Goal: Task Accomplishment & Management: Use online tool/utility

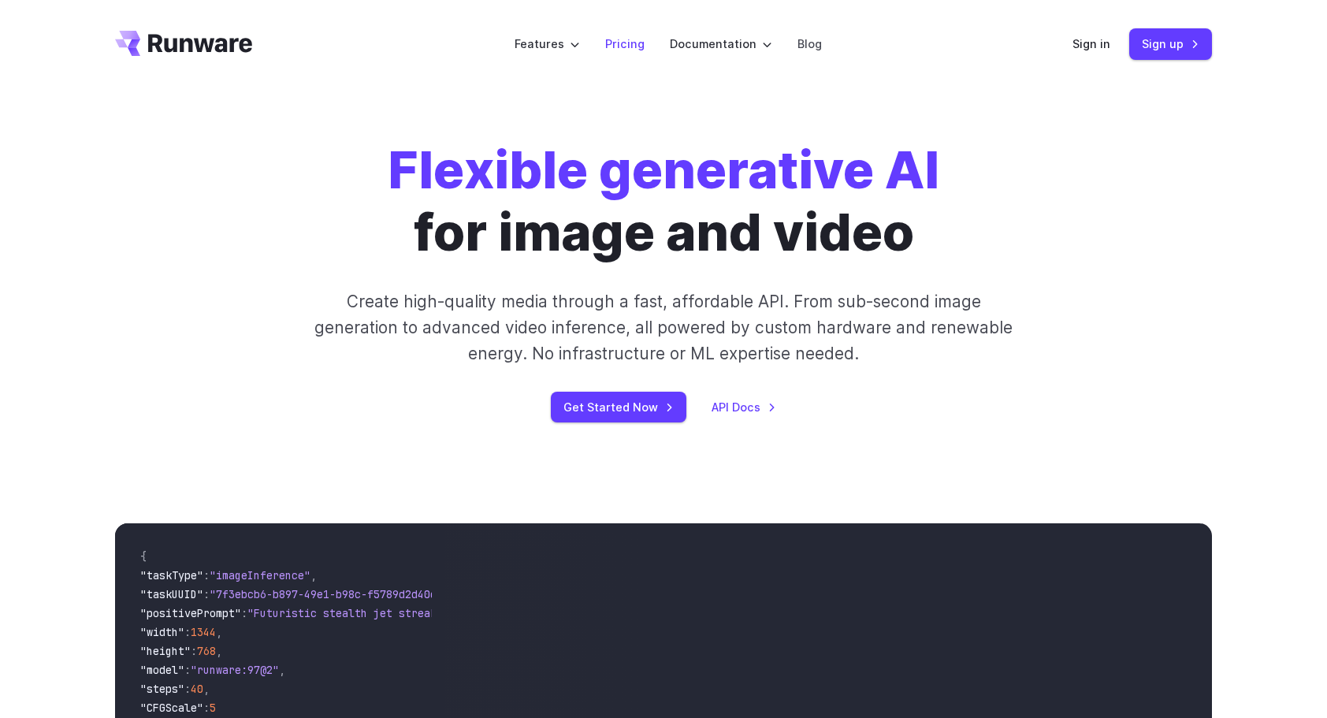
click at [613, 32] on li "Pricing" at bounding box center [625, 43] width 65 height 43
click at [620, 47] on link "Pricing" at bounding box center [624, 44] width 39 height 18
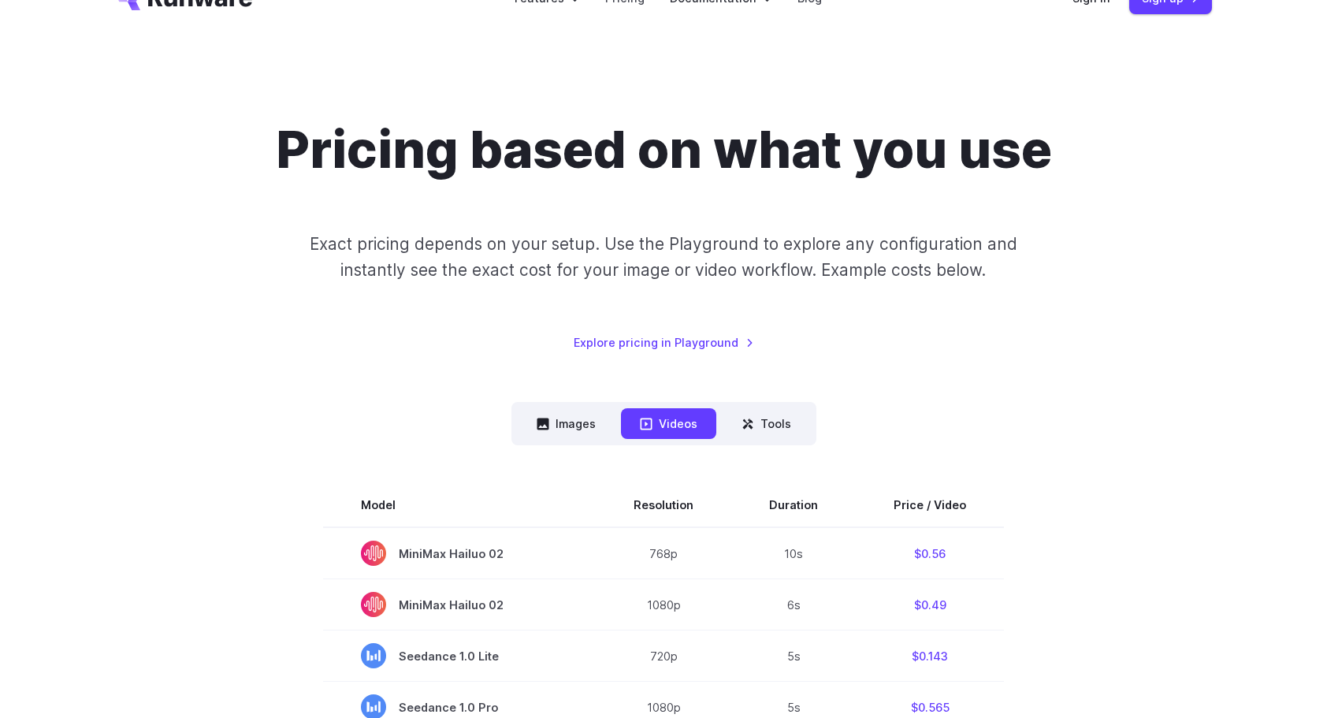
scroll to position [158, 0]
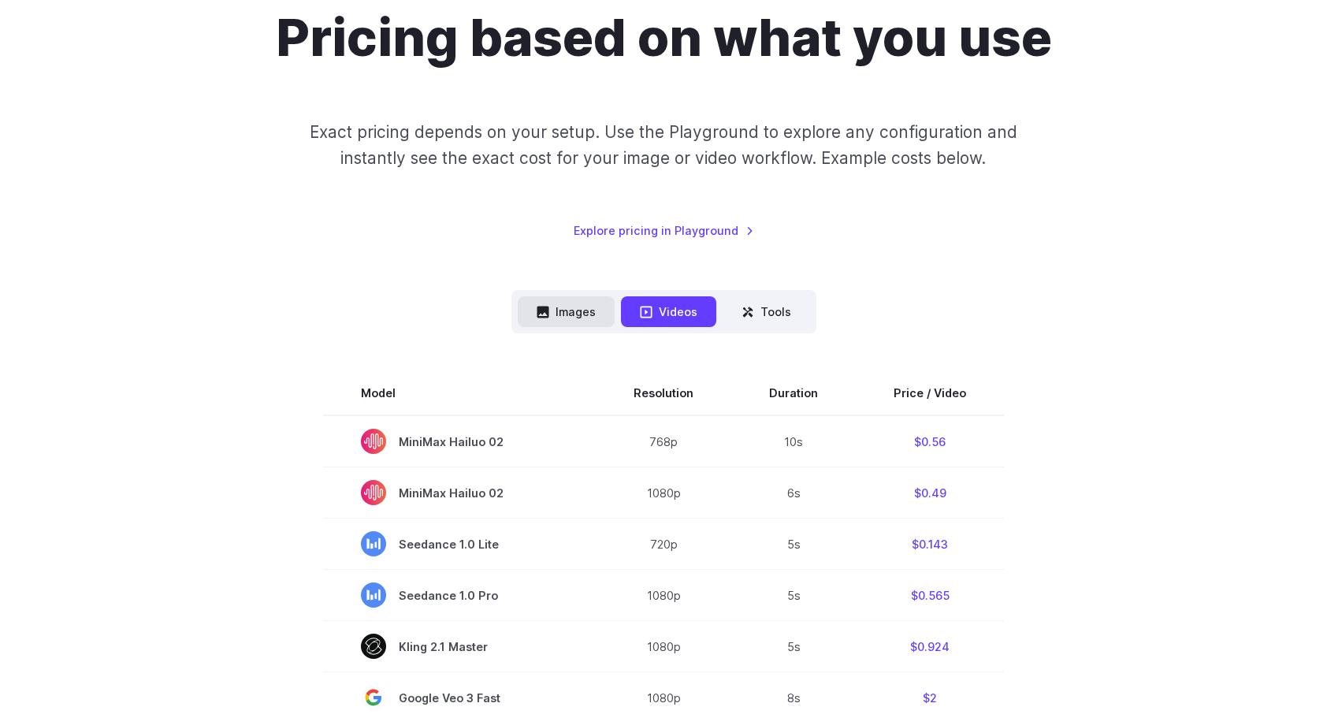
click at [577, 313] on button "Images" at bounding box center [566, 311] width 97 height 31
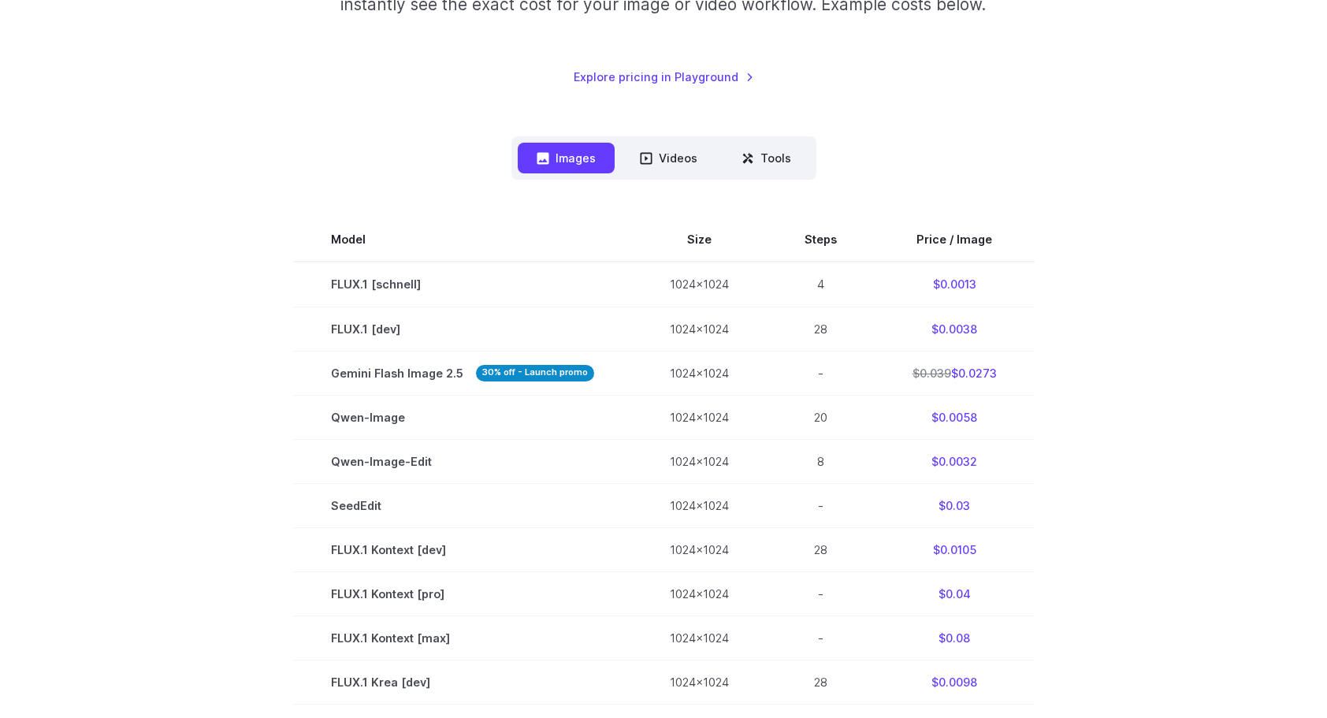
scroll to position [315, 0]
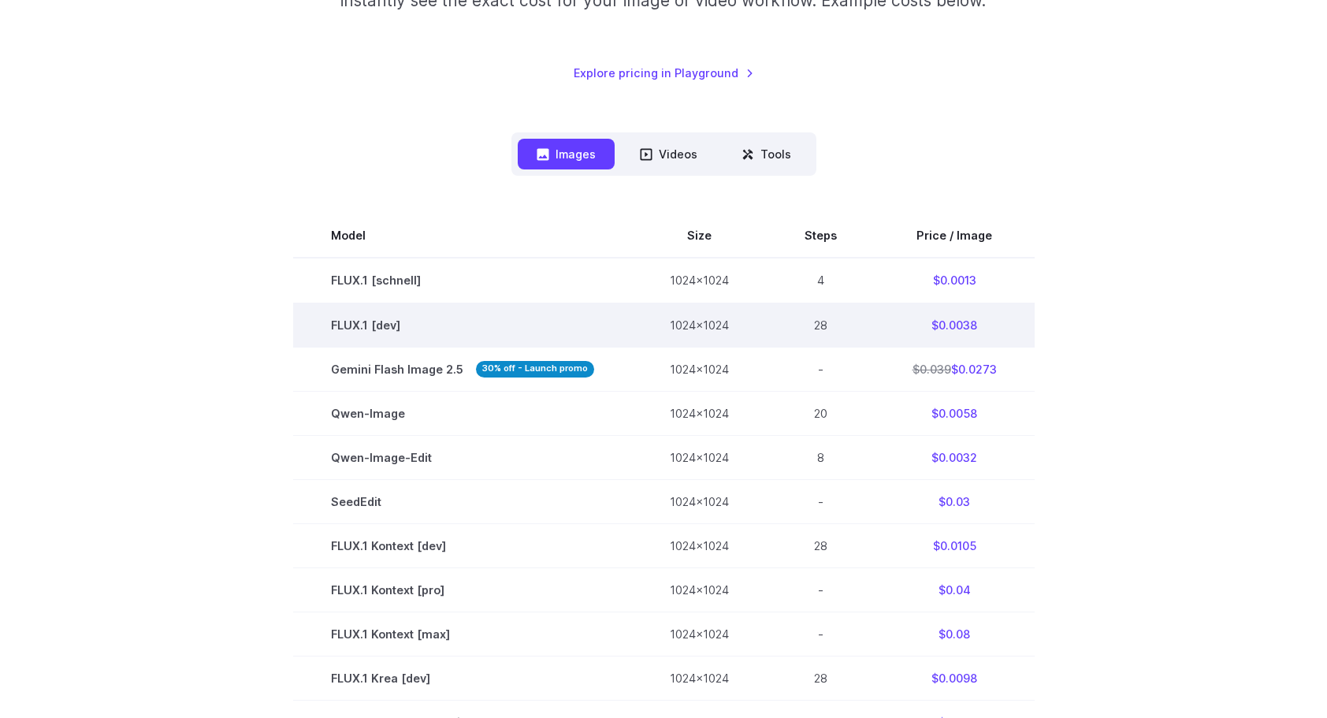
click at [972, 333] on td "$0.0038" at bounding box center [955, 325] width 160 height 44
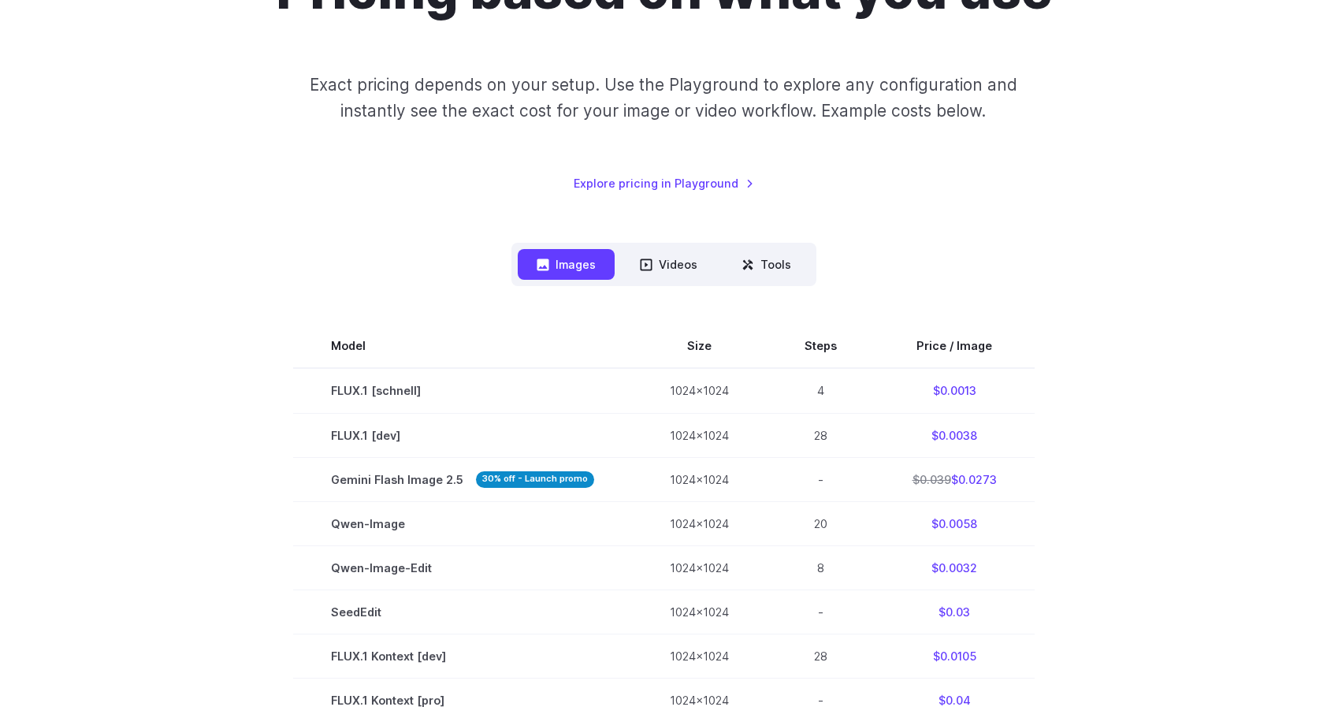
scroll to position [0, 0]
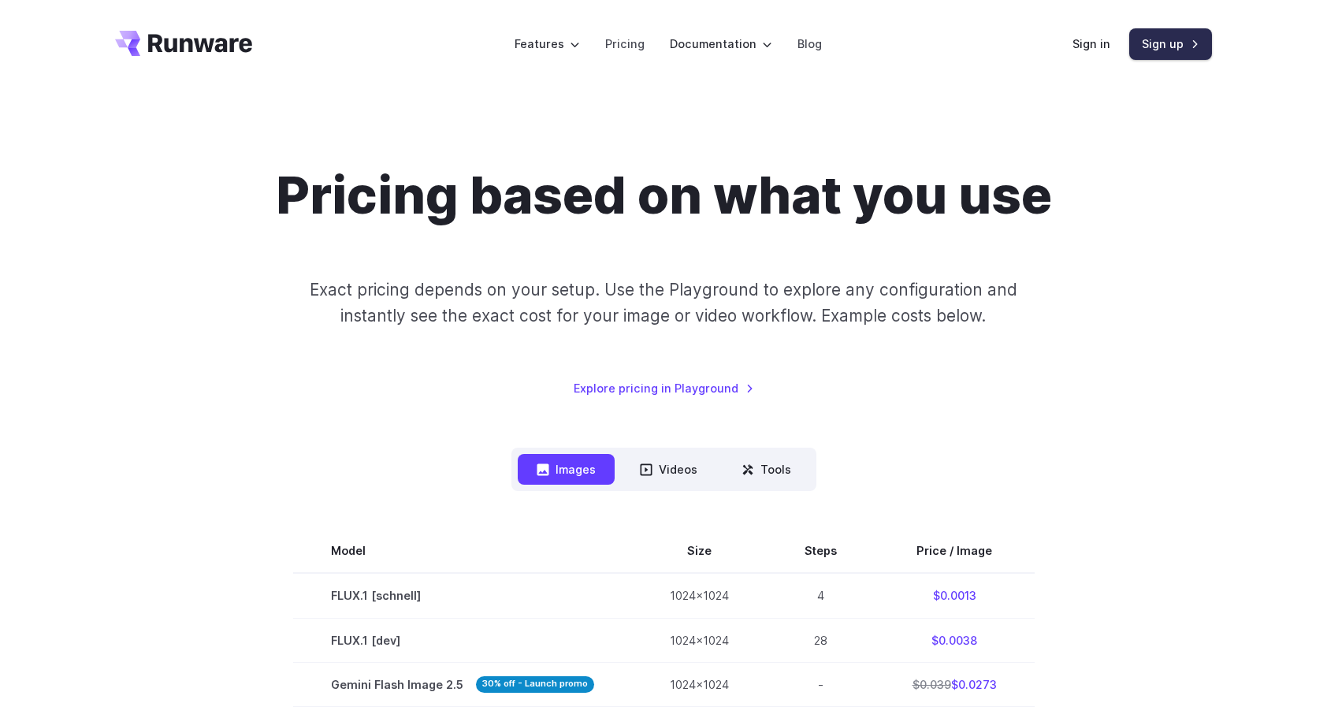
click at [1140, 41] on link "Sign up" at bounding box center [1170, 43] width 83 height 31
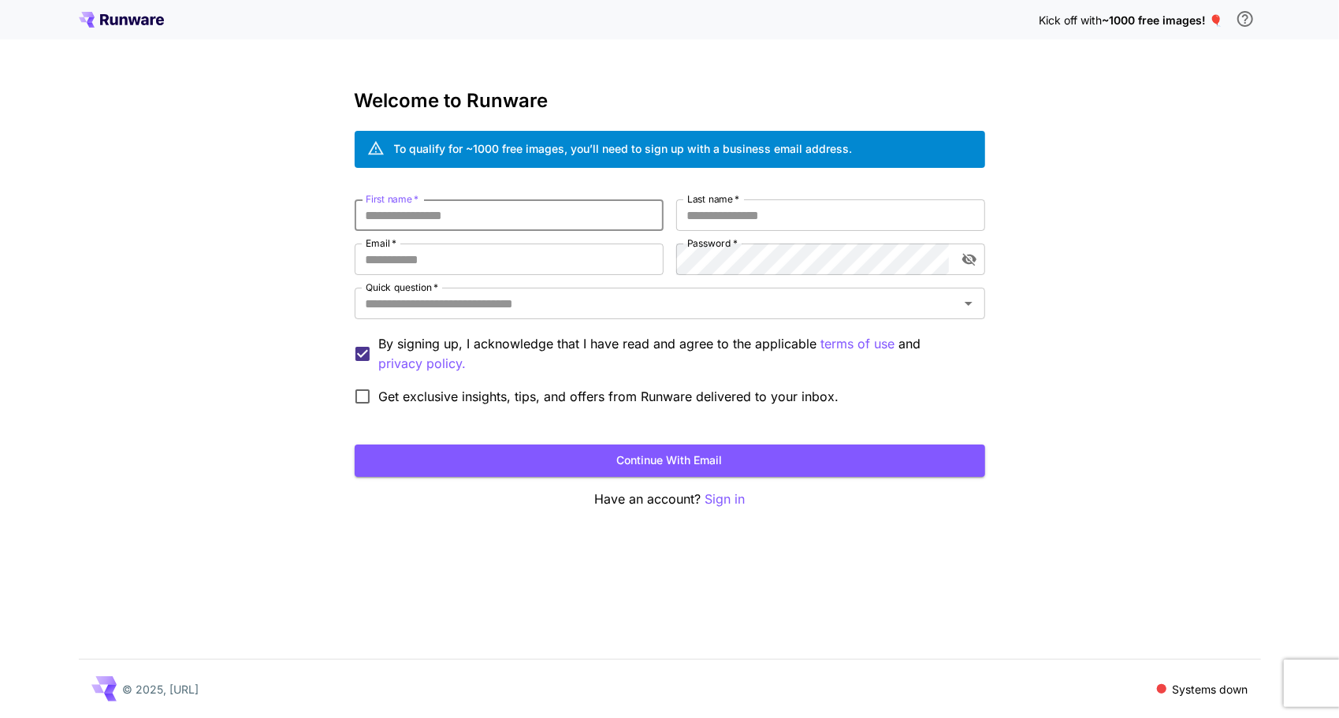
click at [632, 214] on input "First name   *" at bounding box center [509, 215] width 309 height 32
type input "****"
type input "*********"
type input "**********"
click at [415, 304] on input "Quick question   *" at bounding box center [656, 303] width 595 height 22
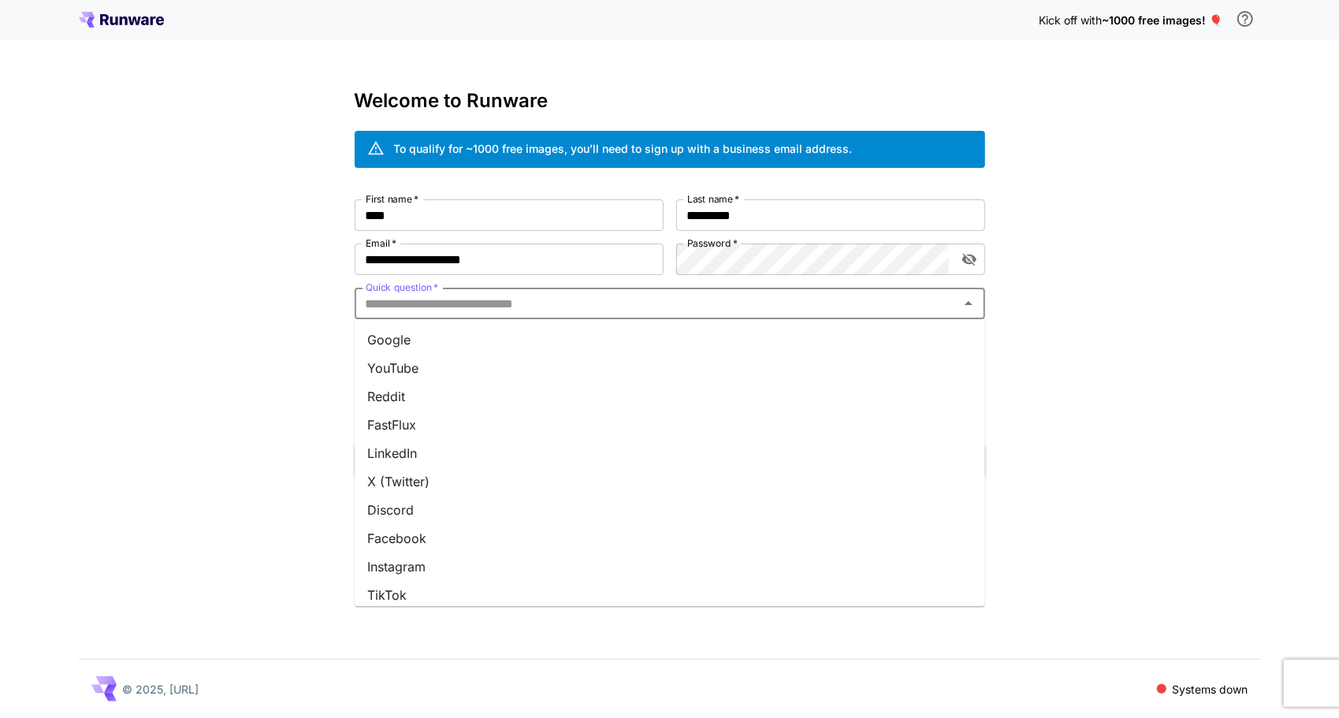
click at [463, 344] on li "Google" at bounding box center [670, 339] width 630 height 28
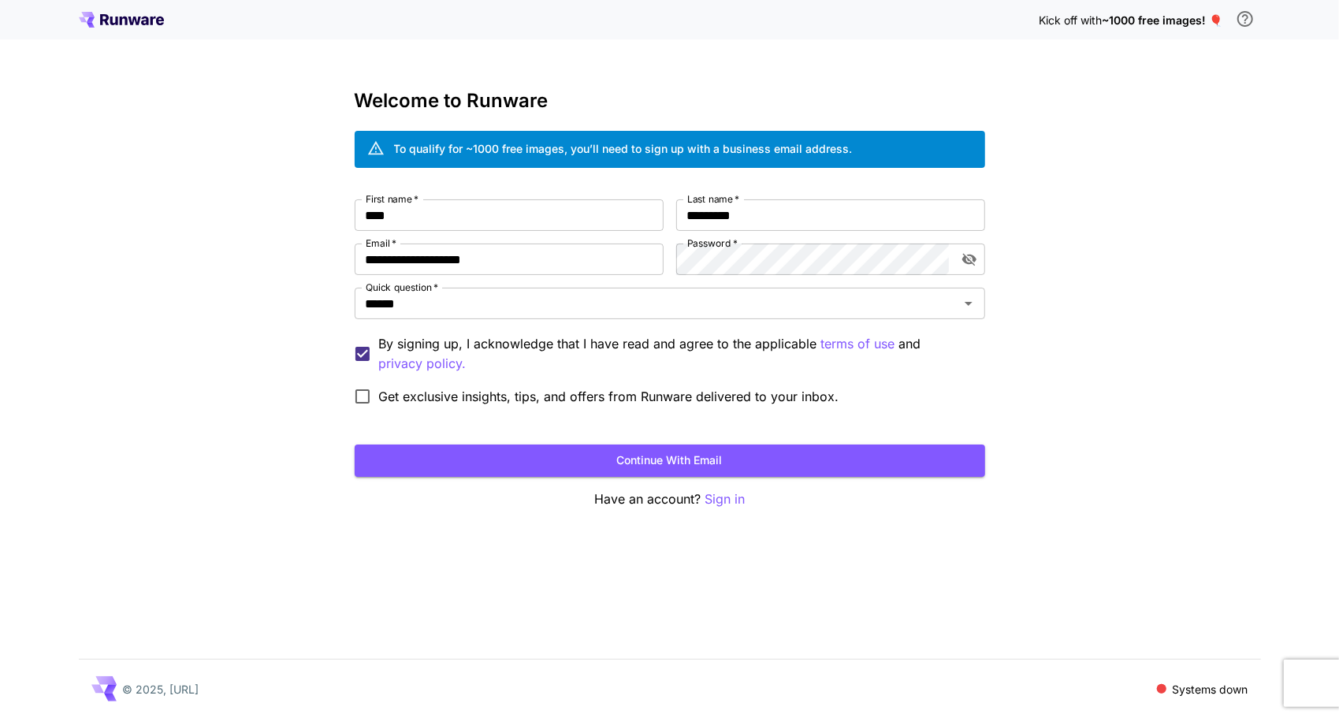
click at [422, 402] on span "Get exclusive insights, tips, and offers from Runware delivered to your inbox." at bounding box center [609, 396] width 460 height 19
click at [492, 457] on button "Continue with email" at bounding box center [670, 460] width 630 height 32
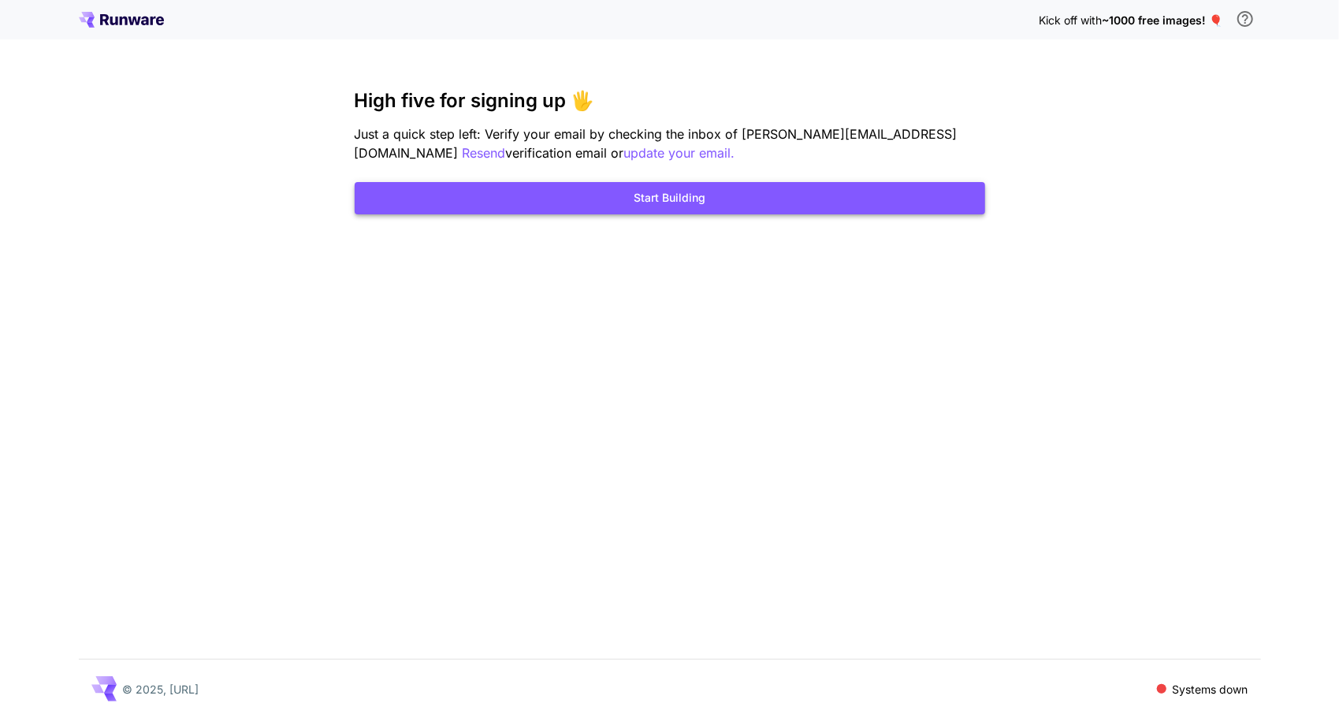
click at [641, 183] on button "Start Building" at bounding box center [670, 198] width 630 height 32
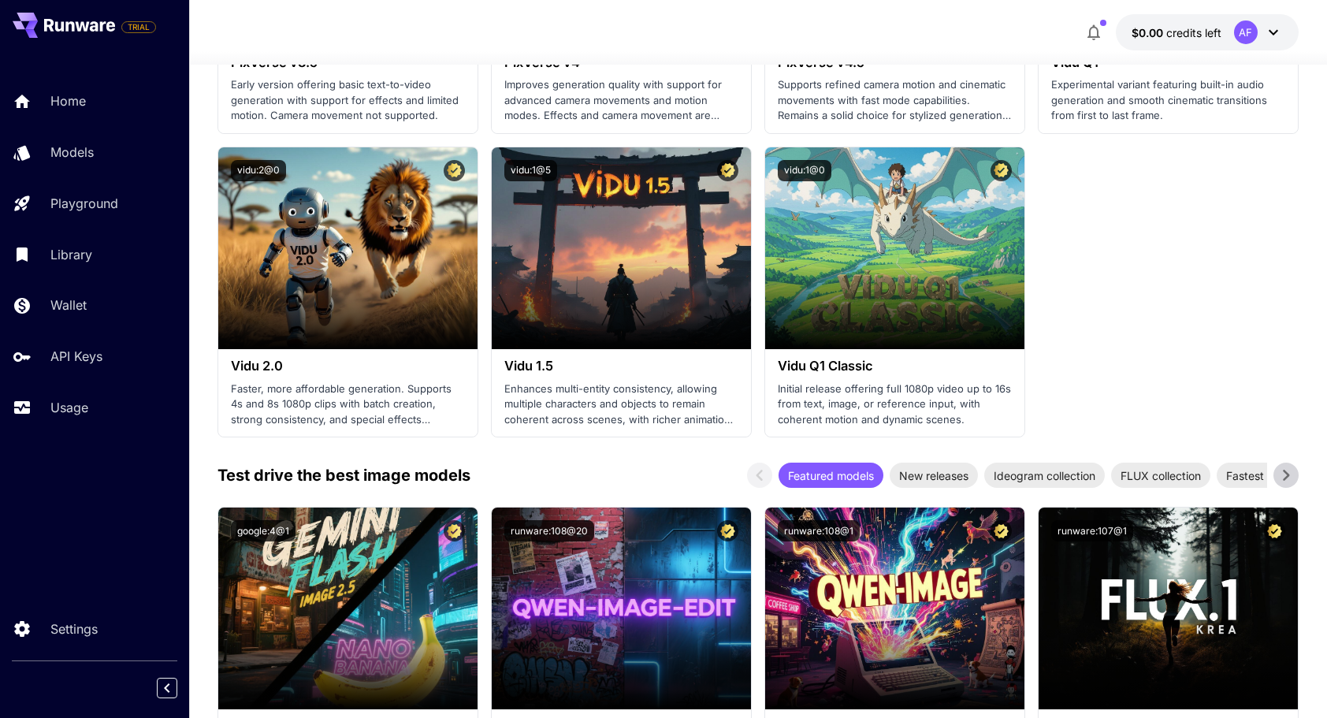
scroll to position [2049, 0]
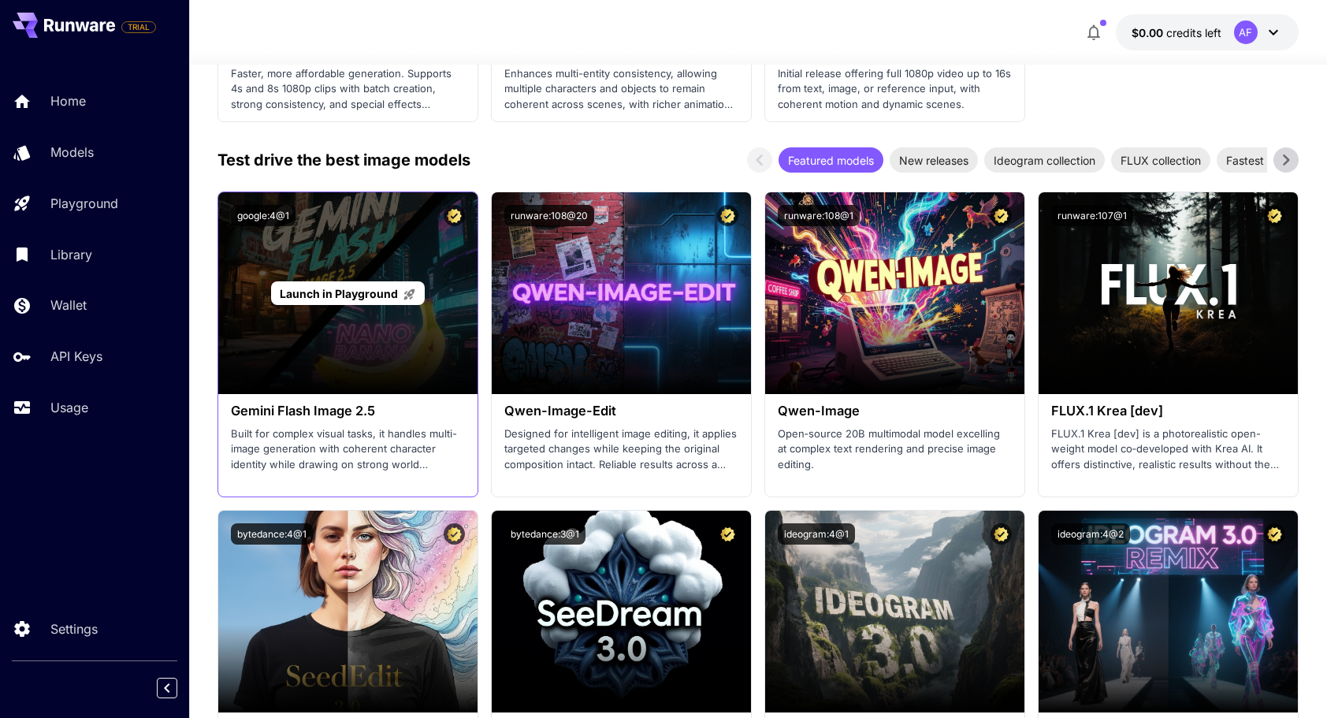
click at [311, 318] on div "Launch in Playground" at bounding box center [347, 293] width 259 height 202
click at [366, 287] on span "Launch in Playground" at bounding box center [339, 293] width 118 height 13
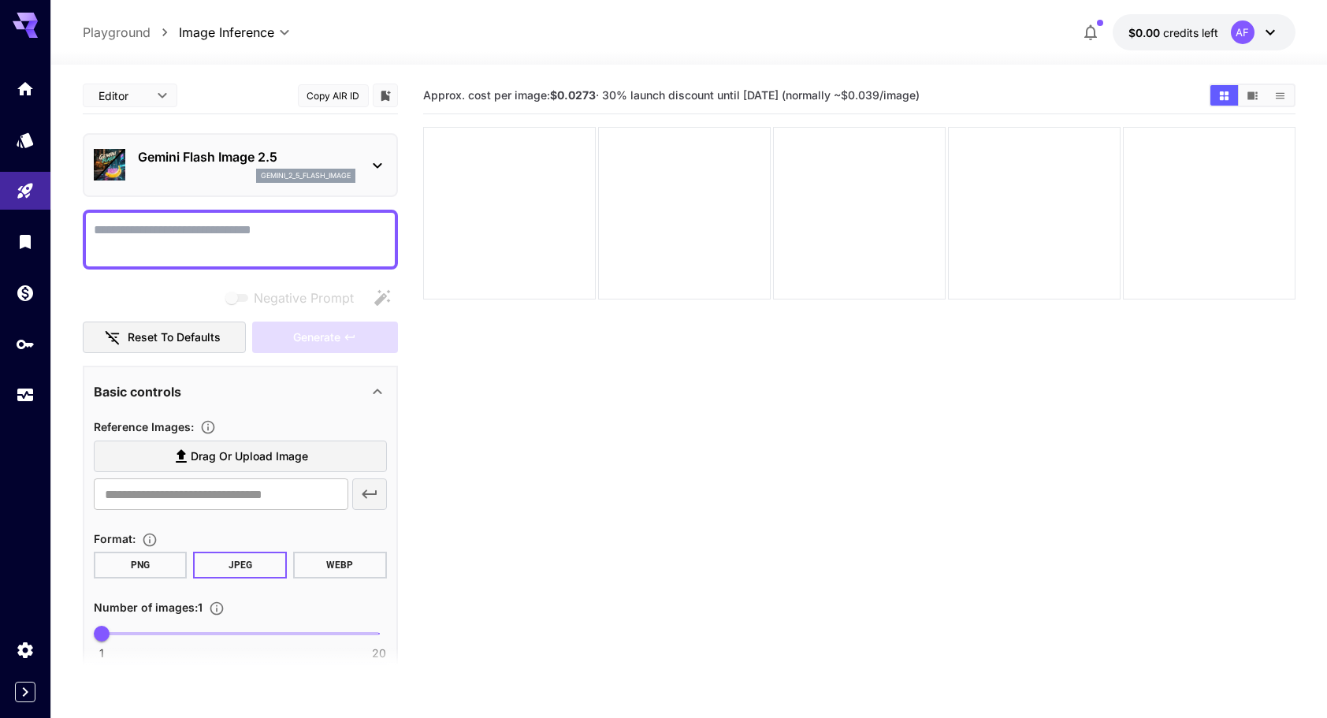
click at [113, 30] on p "Playground" at bounding box center [117, 32] width 68 height 19
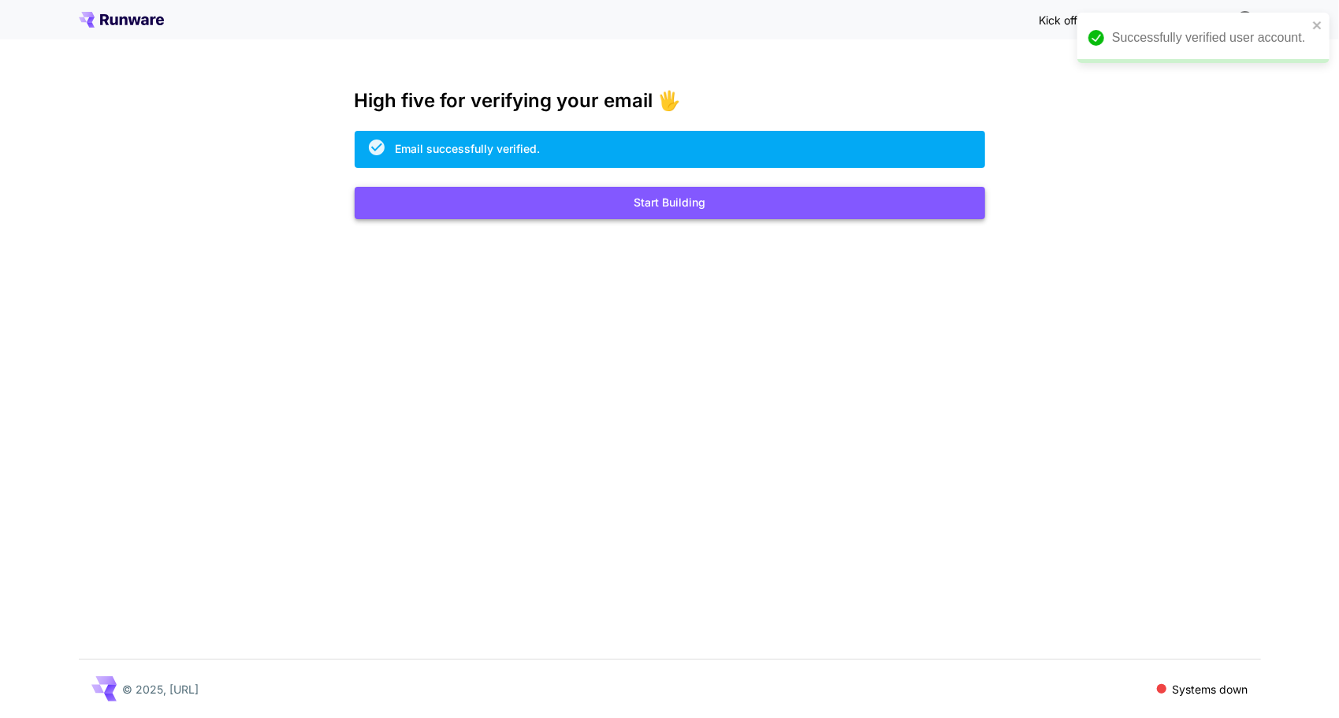
click at [658, 194] on button "Start Building" at bounding box center [670, 203] width 630 height 32
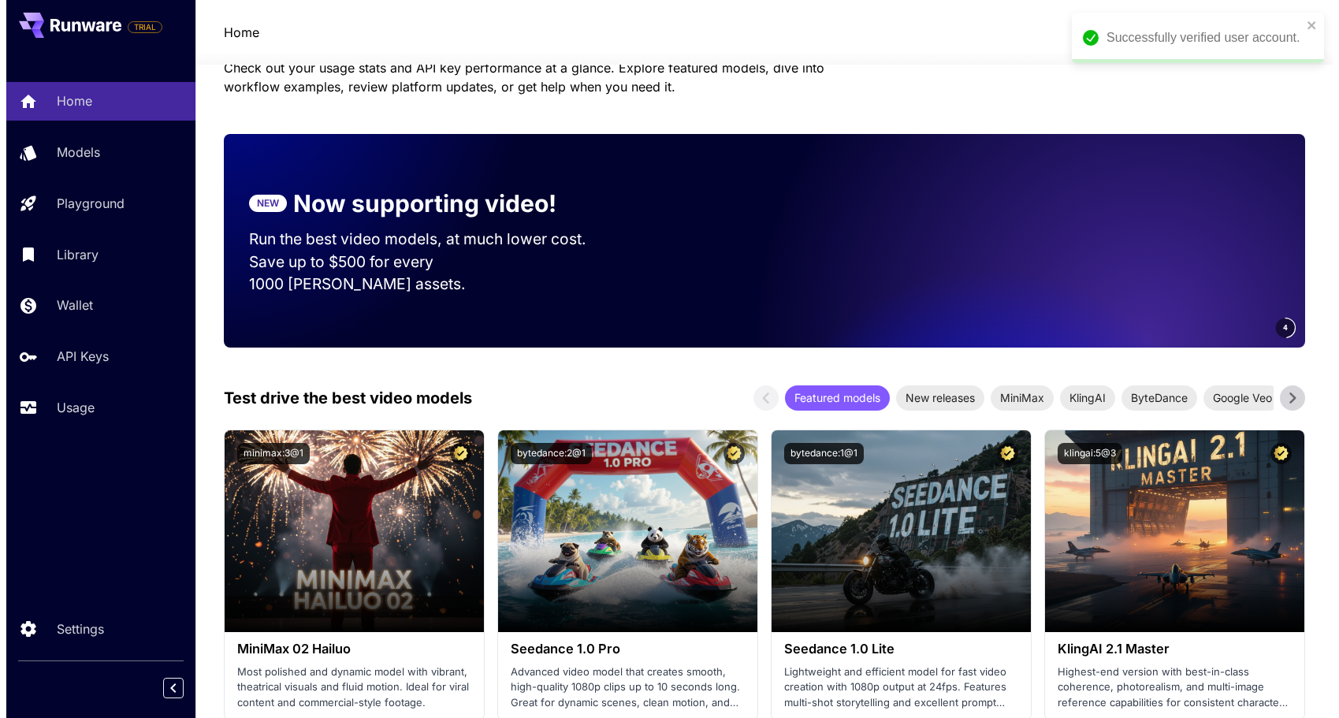
scroll to position [473, 0]
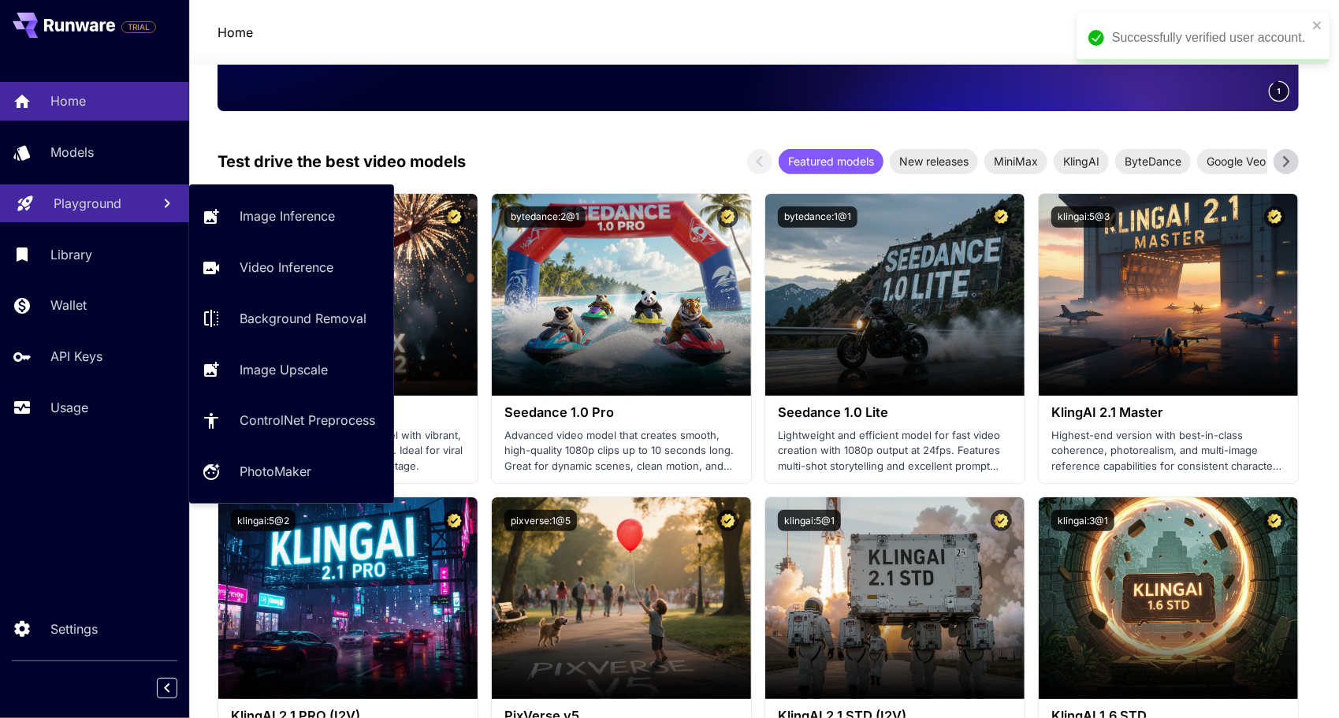
click at [172, 194] on icon at bounding box center [167, 203] width 19 height 19
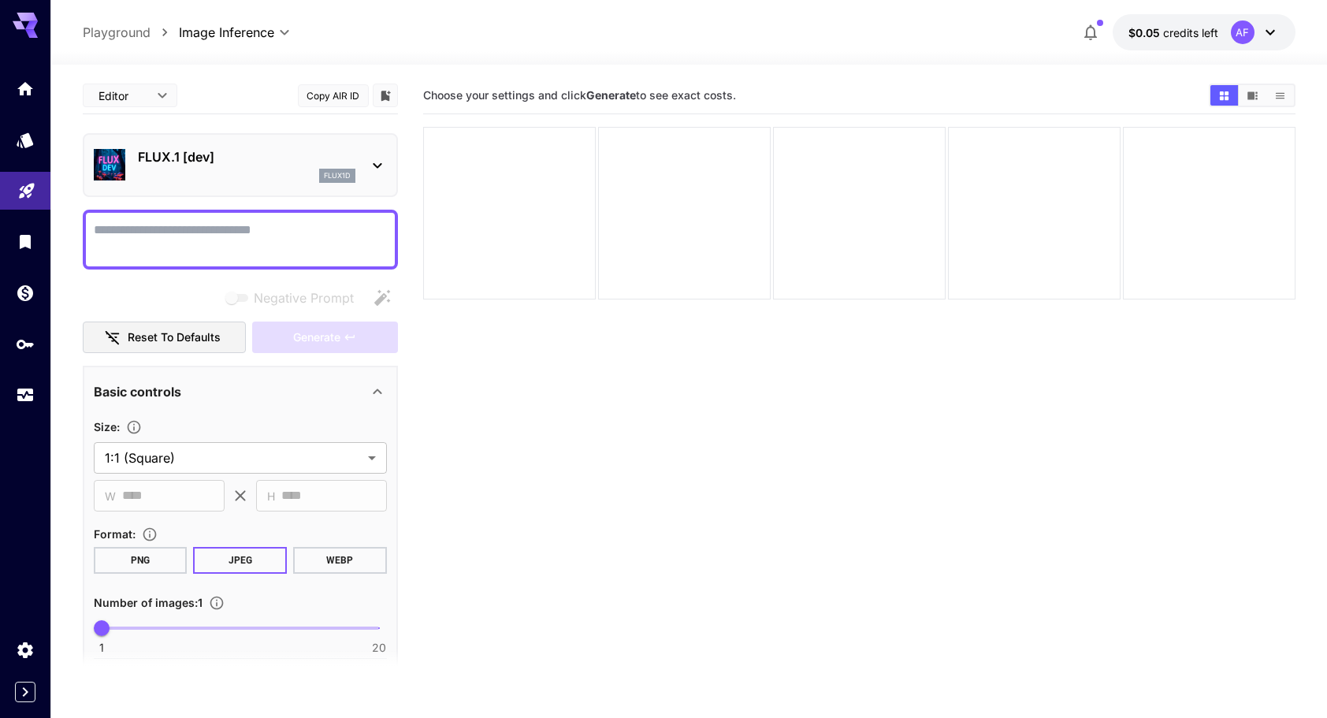
click at [279, 222] on textarea "Negative Prompt" at bounding box center [240, 240] width 293 height 38
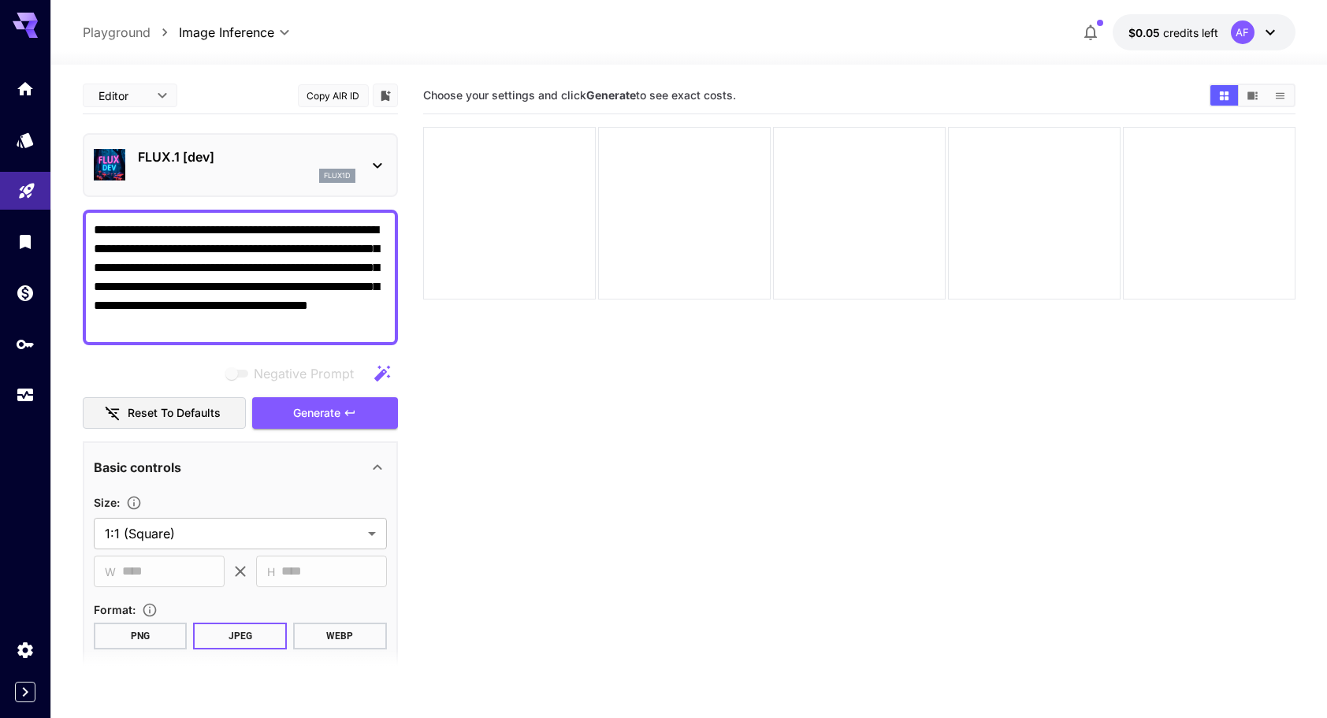
type textarea "**********"
click at [660, 424] on section "Choose your settings and click Generate to see exact costs." at bounding box center [859, 436] width 872 height 718
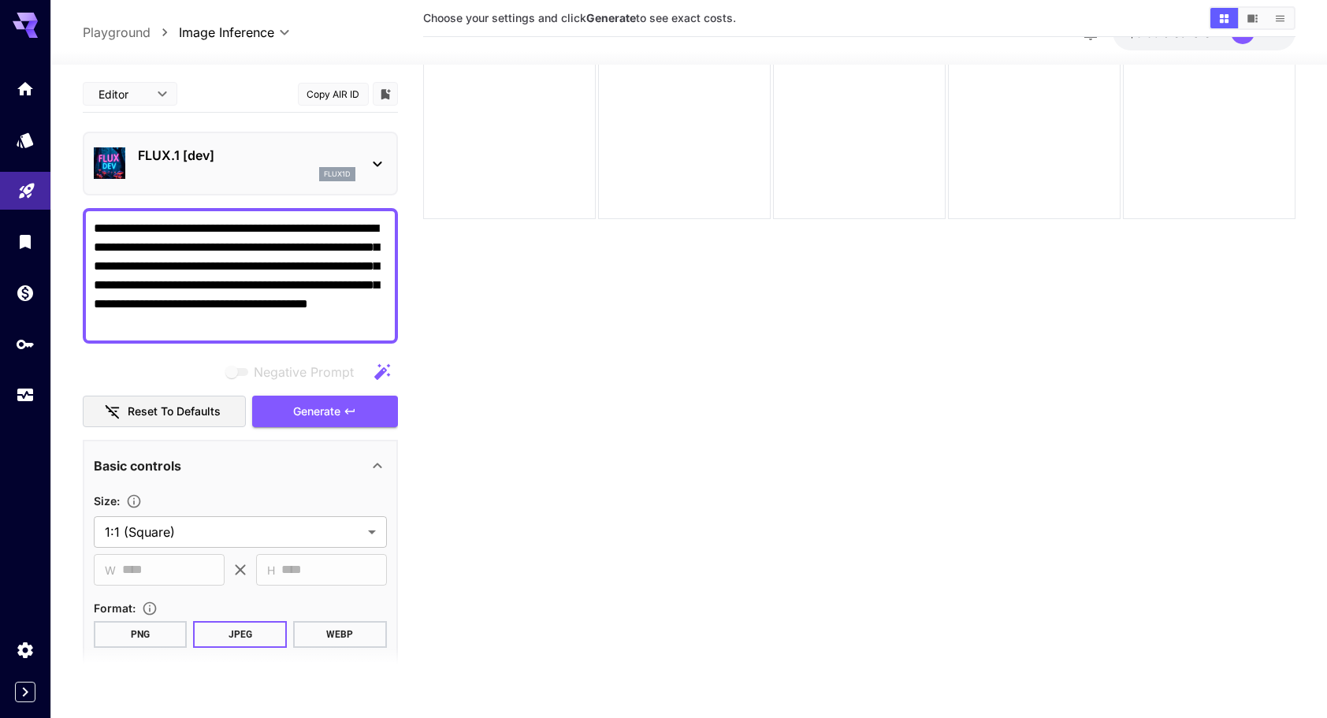
scroll to position [125, 0]
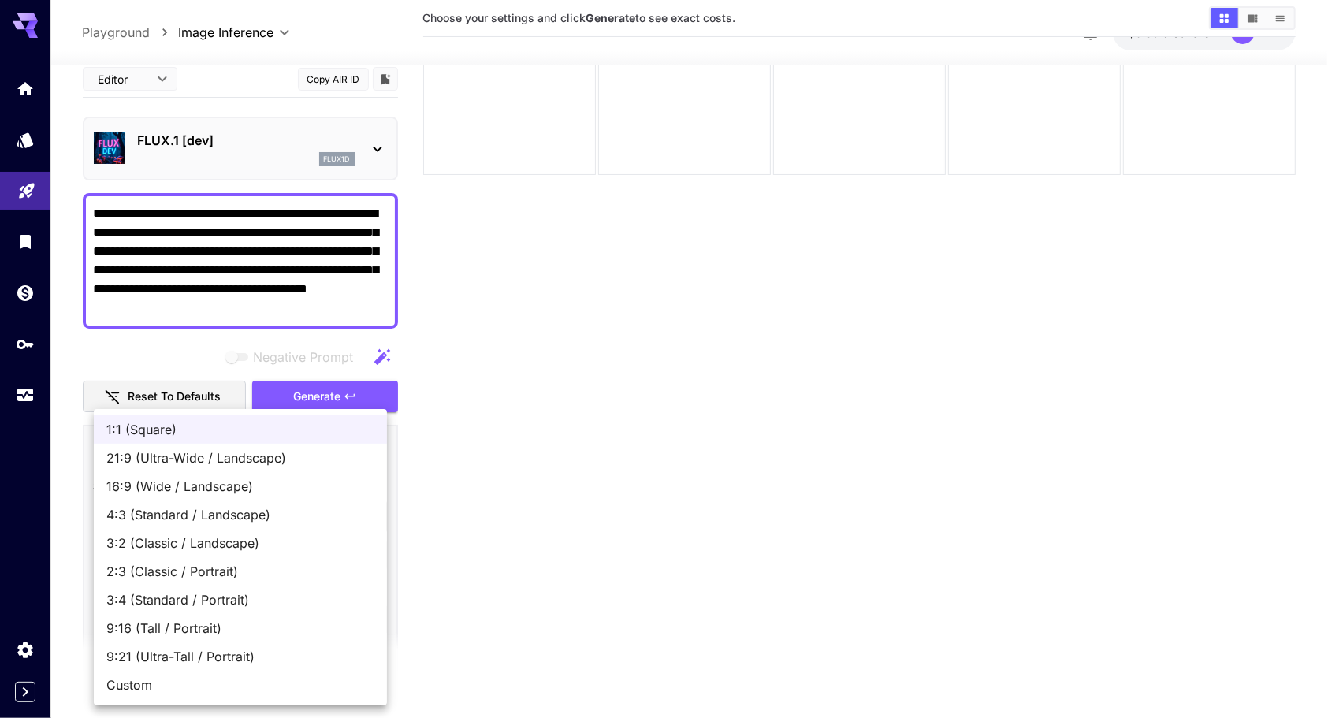
click at [272, 519] on body "**********" at bounding box center [669, 296] width 1339 height 842
click at [225, 427] on span "1:1 (Square)" at bounding box center [240, 429] width 268 height 19
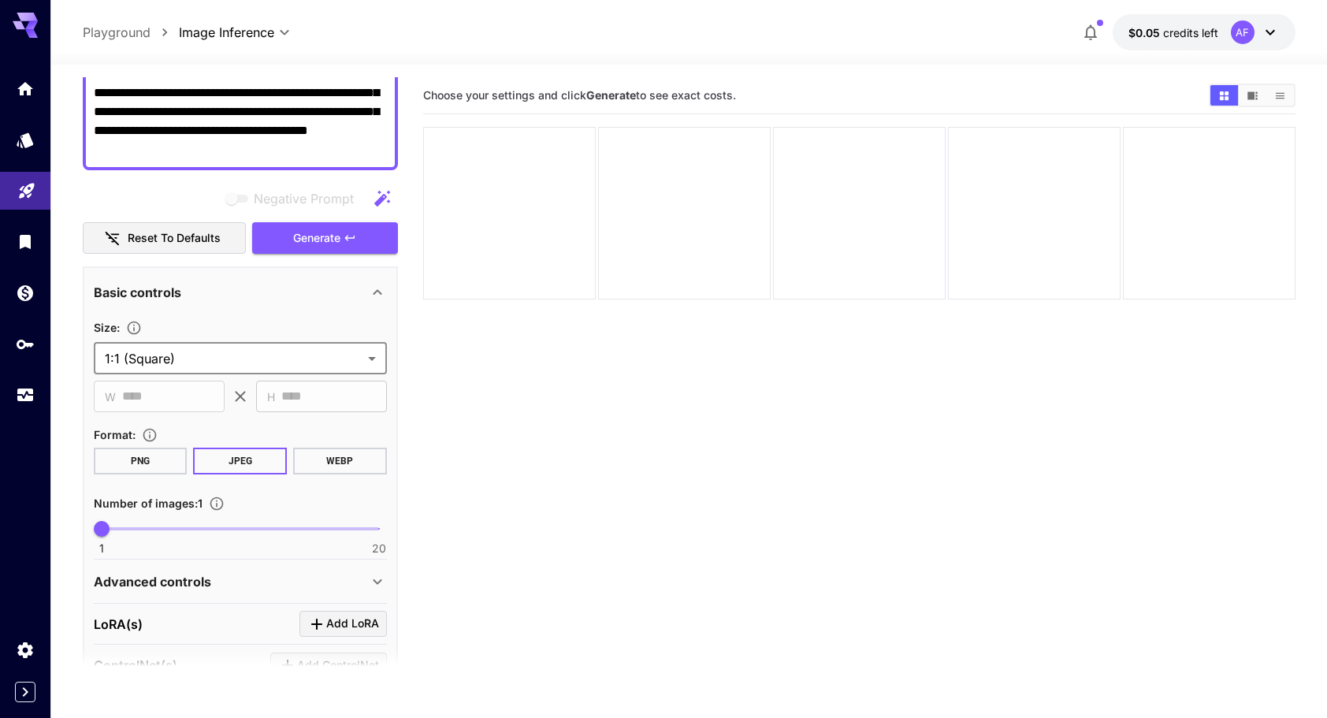
scroll to position [79, 0]
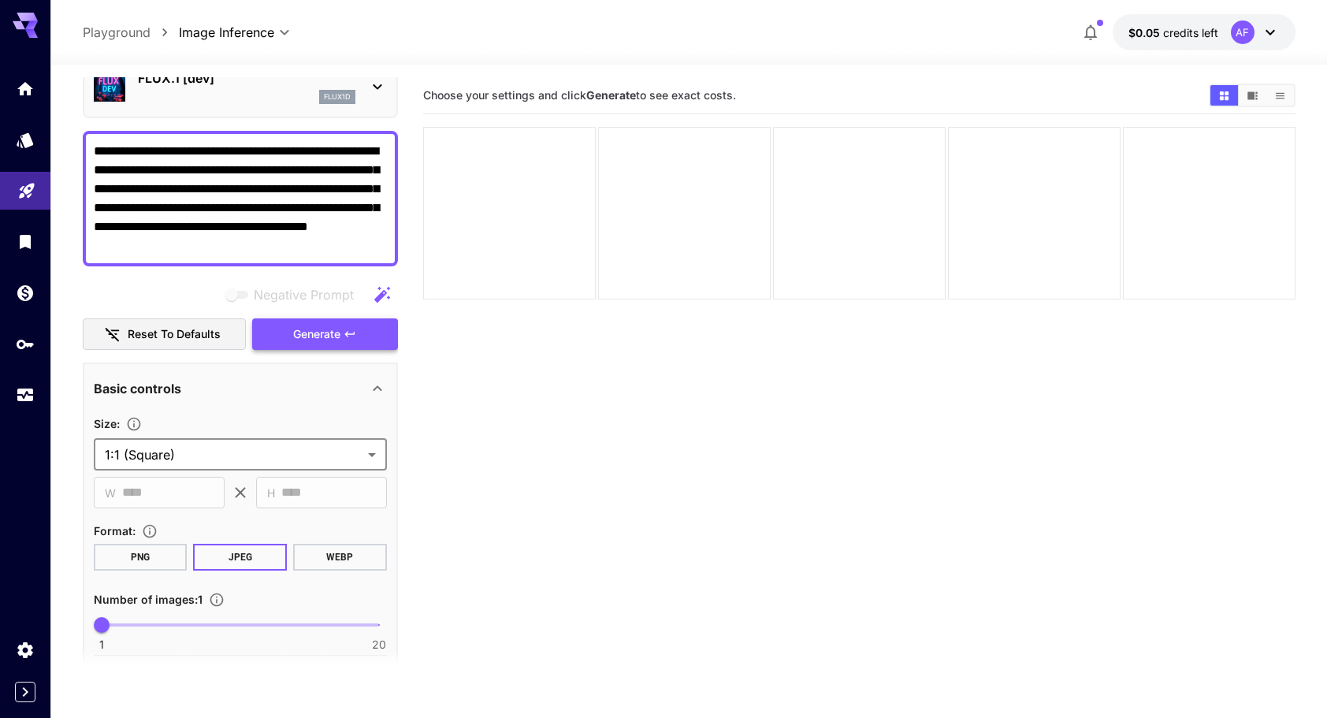
click at [347, 337] on icon "button" at bounding box center [350, 334] width 13 height 13
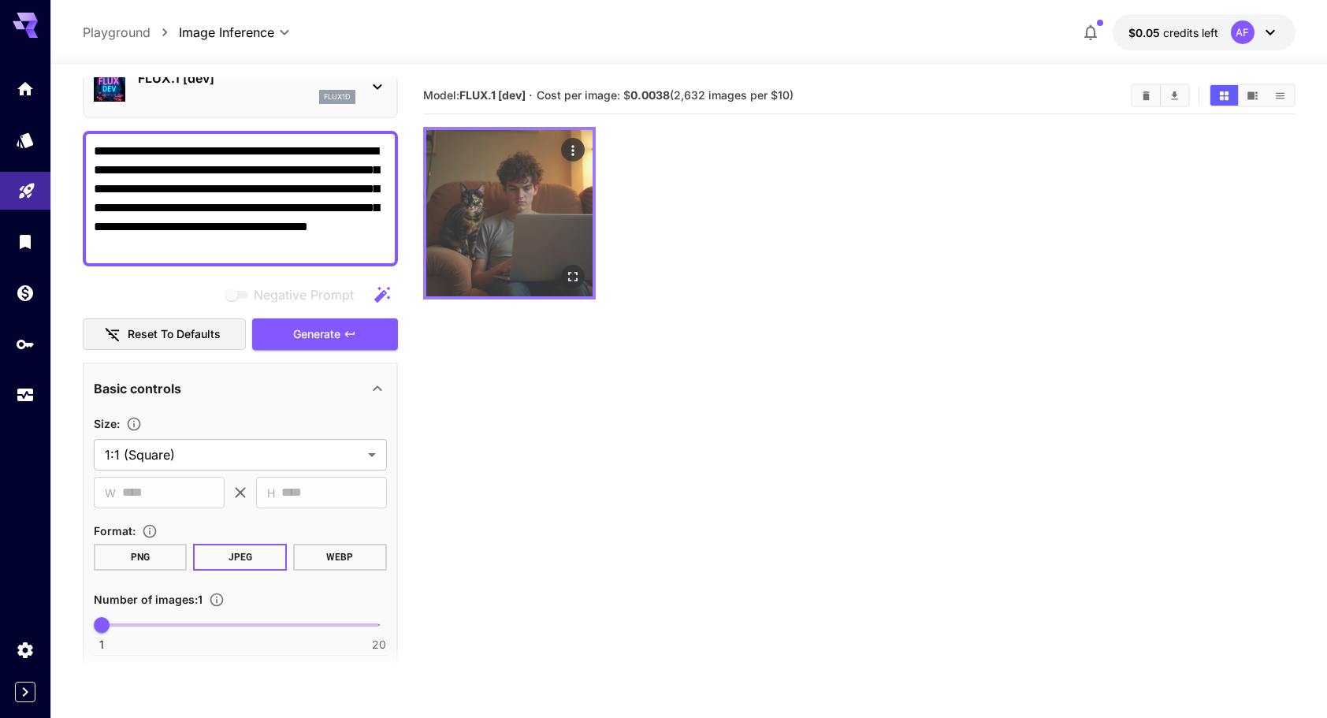
click at [549, 243] on img at bounding box center [509, 213] width 166 height 166
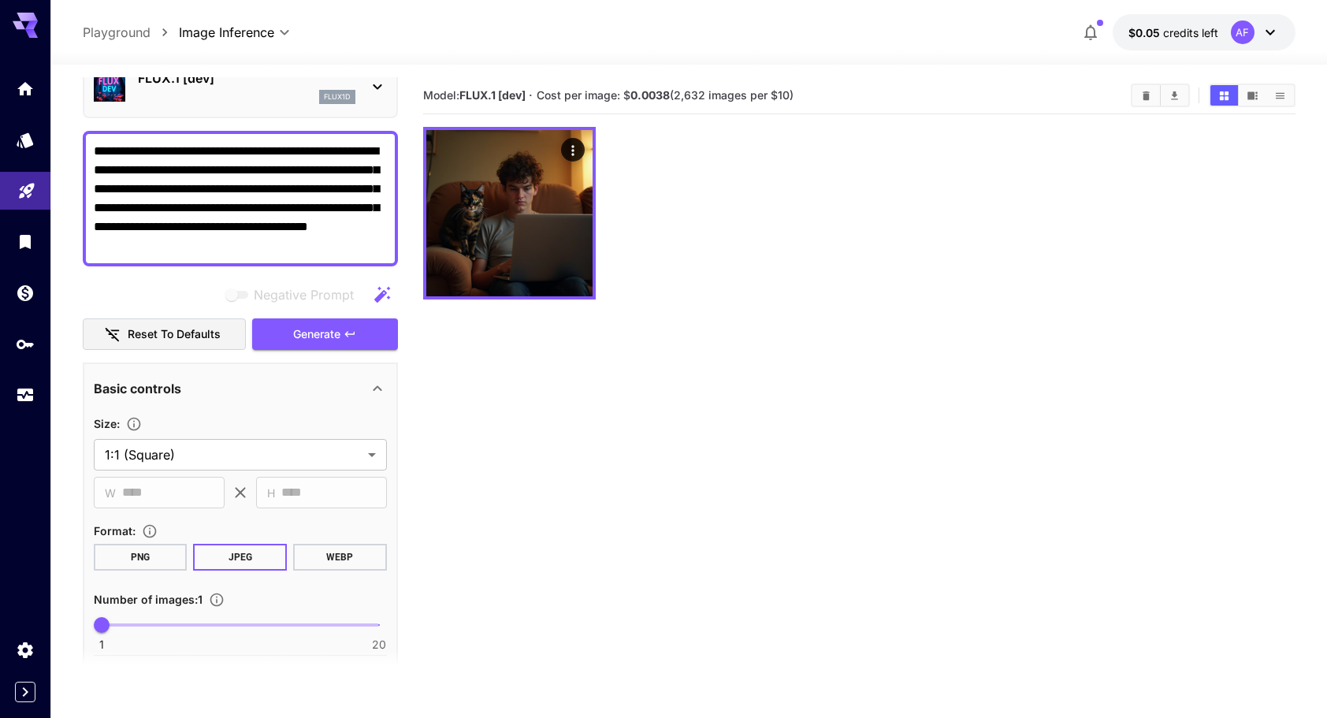
click at [708, 263] on div at bounding box center [859, 213] width 872 height 173
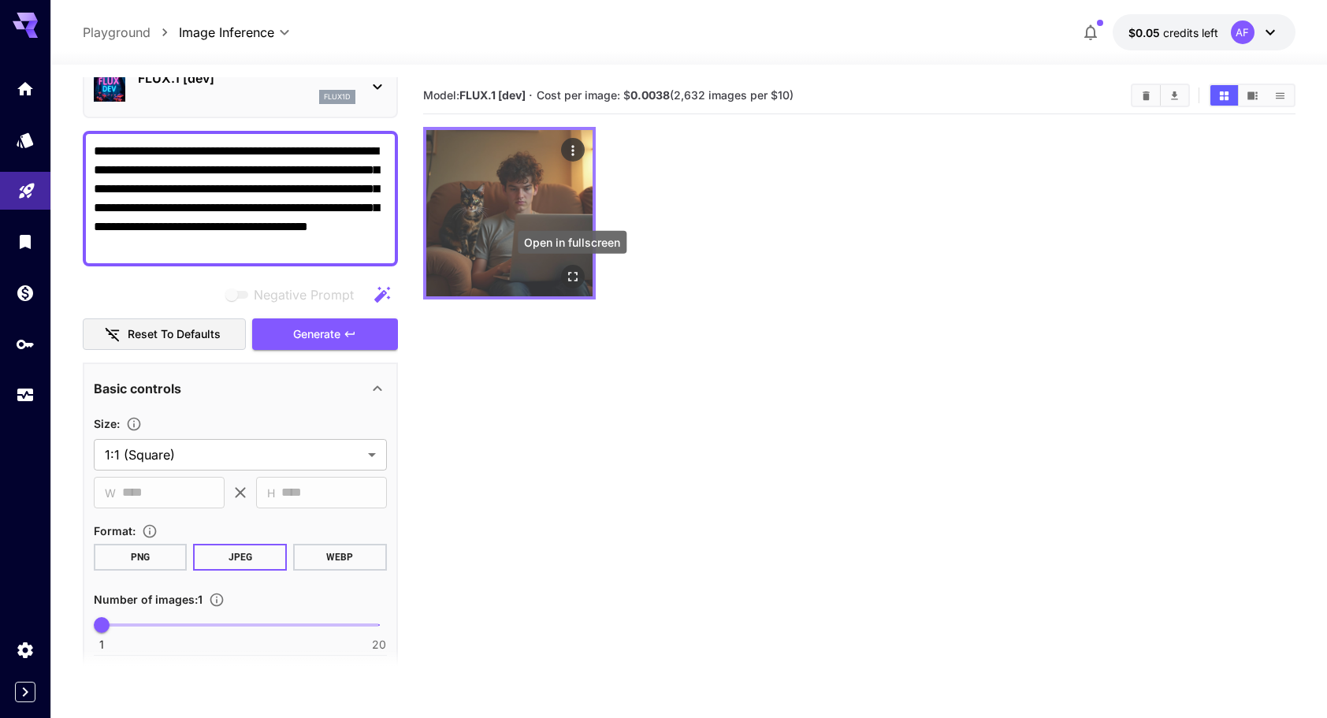
click at [570, 271] on icon "Open in fullscreen" at bounding box center [572, 277] width 16 height 16
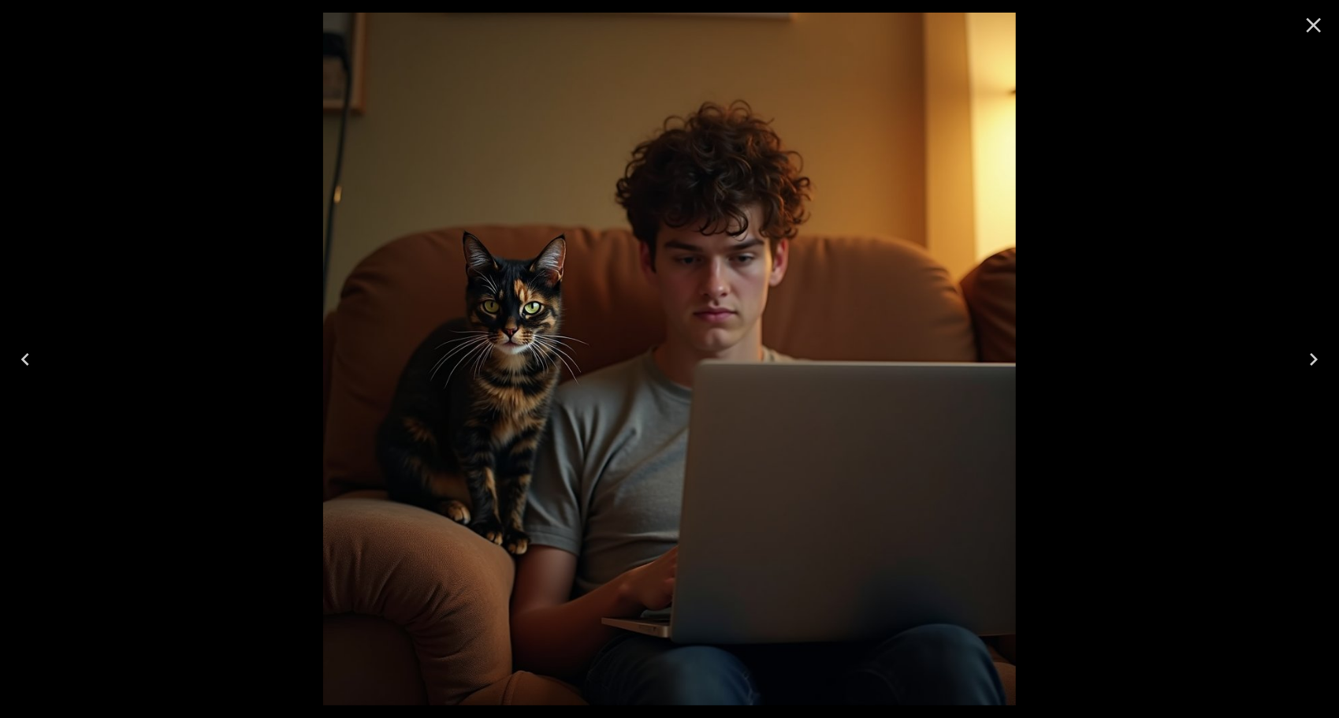
click at [1192, 362] on div at bounding box center [669, 359] width 1339 height 718
click at [1299, 27] on button "Close" at bounding box center [1314, 25] width 38 height 38
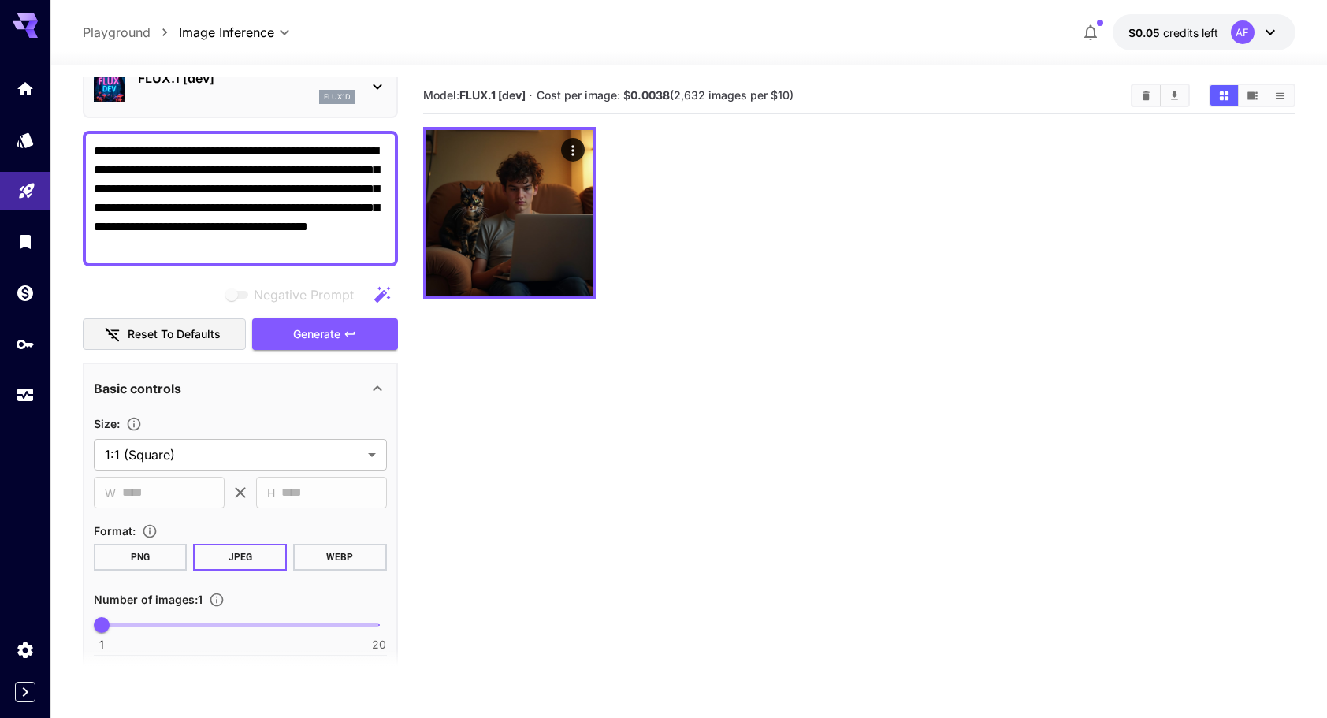
click at [898, 227] on div at bounding box center [859, 213] width 872 height 173
click at [807, 225] on div at bounding box center [859, 213] width 872 height 173
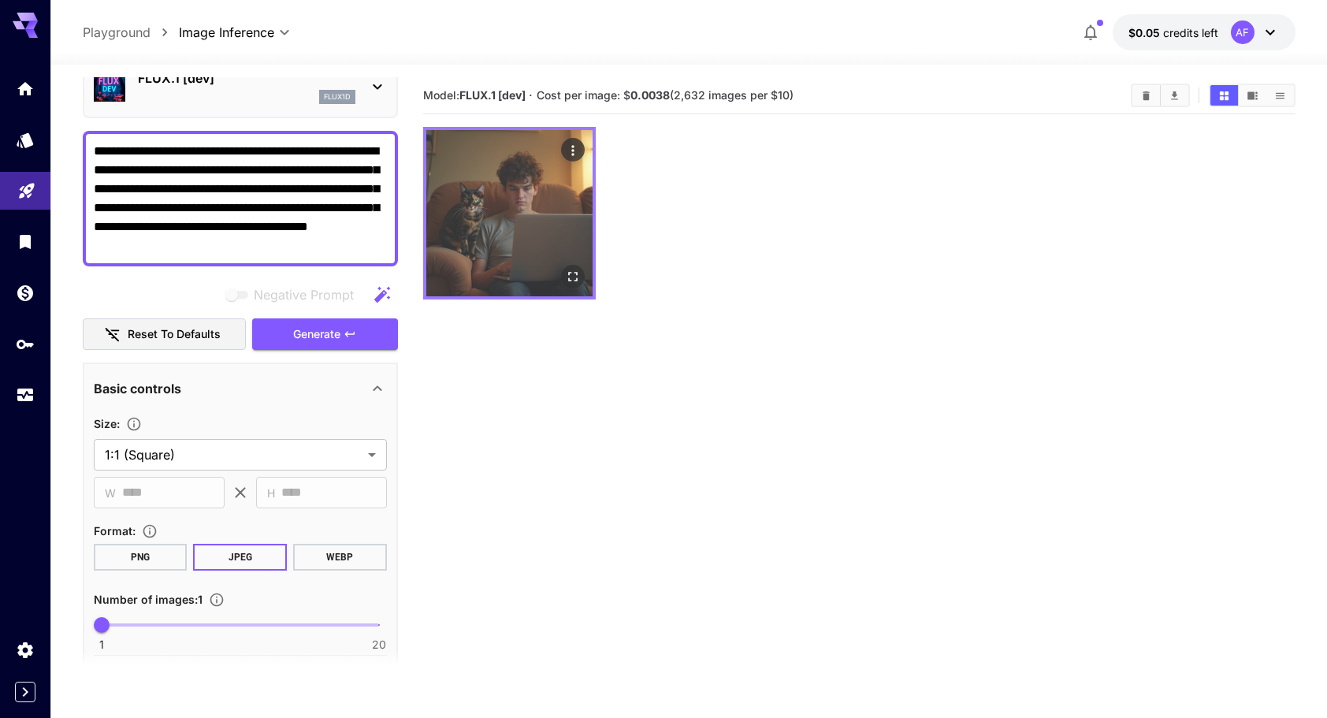
click at [475, 236] on img at bounding box center [509, 213] width 166 height 166
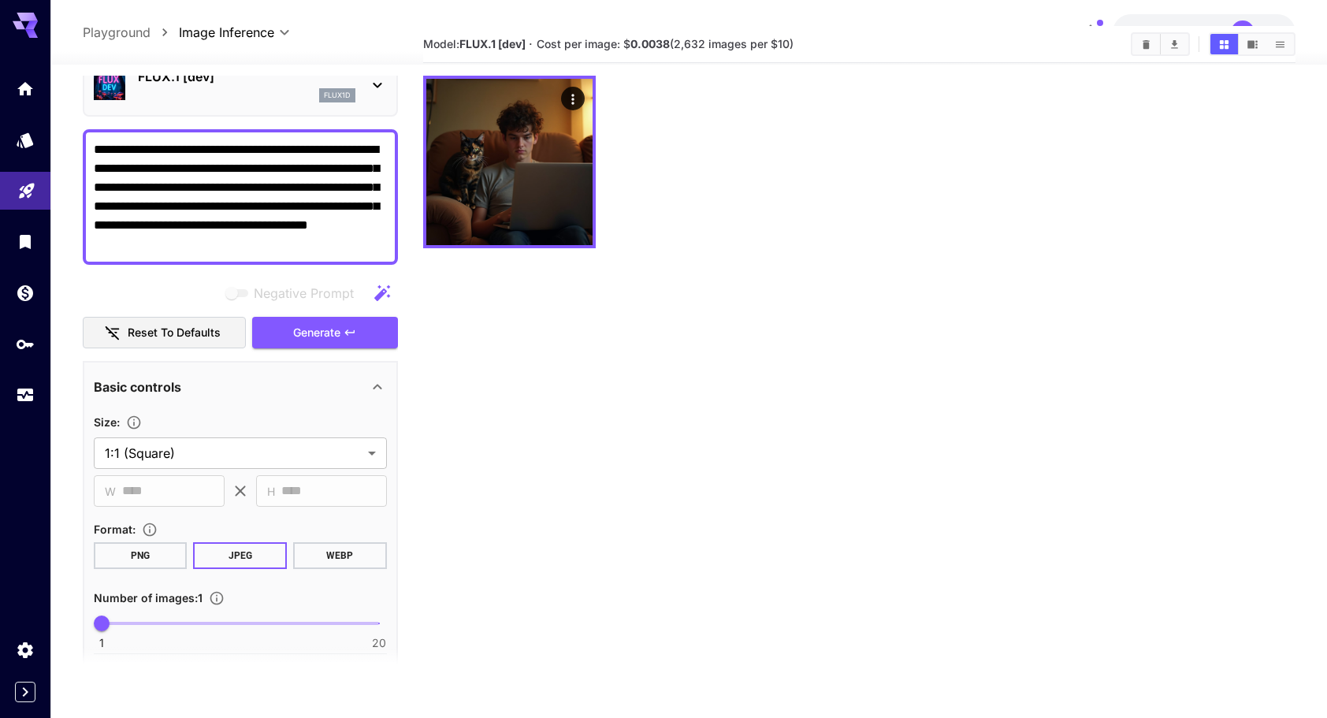
scroll to position [0, 0]
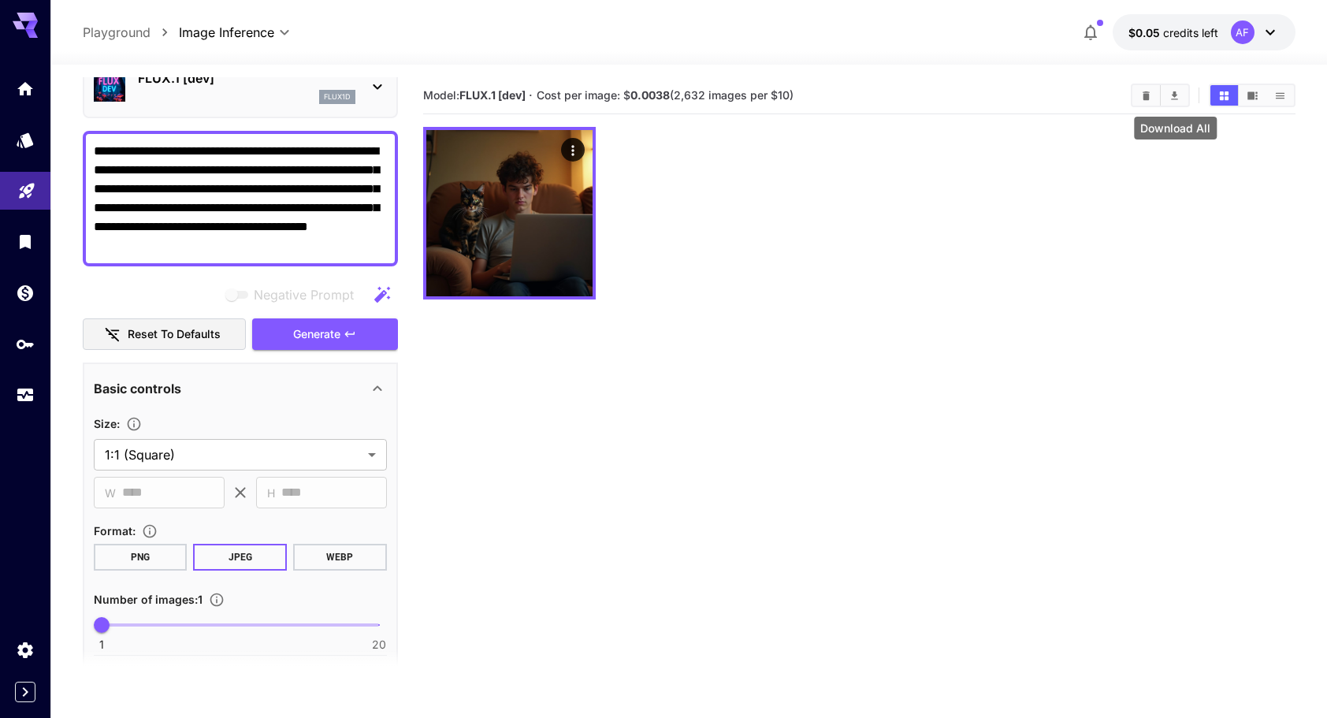
click at [1178, 99] on icon "Download All" at bounding box center [1174, 95] width 7 height 9
click at [800, 344] on section "Model: FLUX.1 [dev] · Cost per image: $ 0.0038 (2,632 images per $10)" at bounding box center [859, 436] width 872 height 718
click at [101, 29] on p "Playground" at bounding box center [117, 32] width 68 height 19
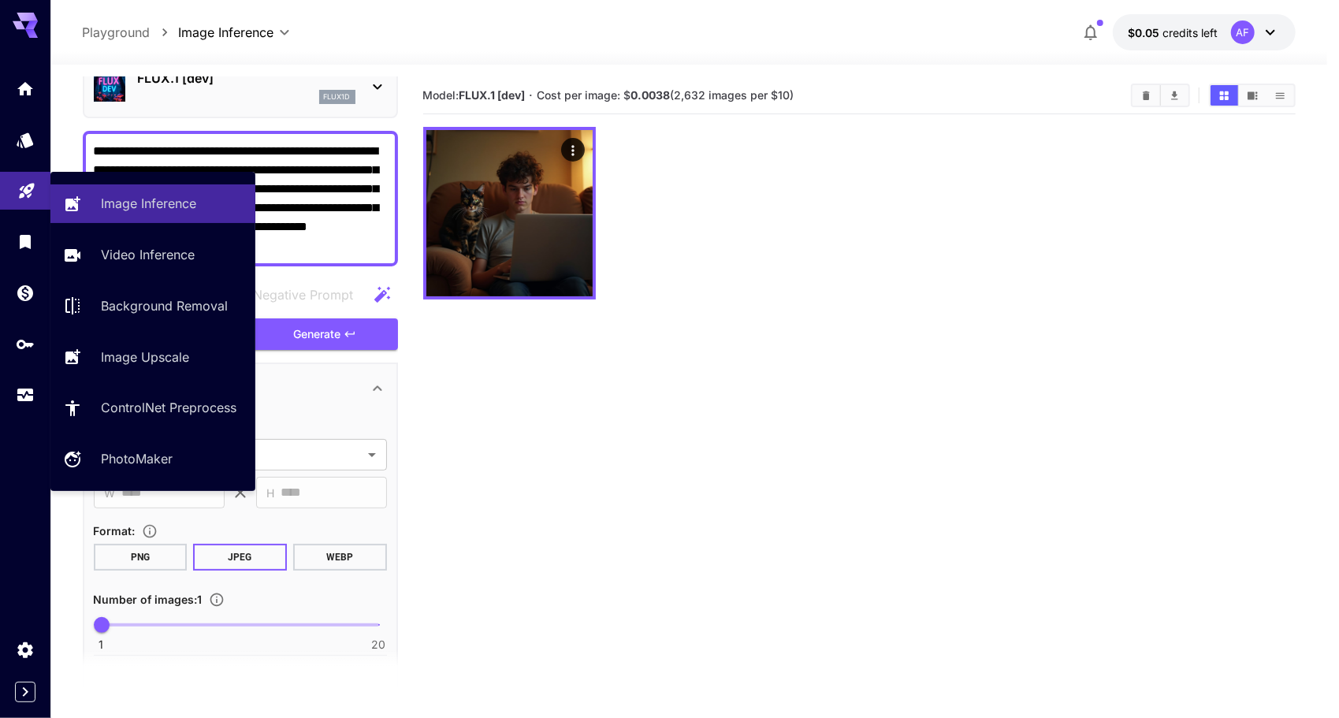
click at [24, 178] on link at bounding box center [25, 191] width 50 height 39
click at [131, 205] on p "Image Inference" at bounding box center [151, 203] width 95 height 19
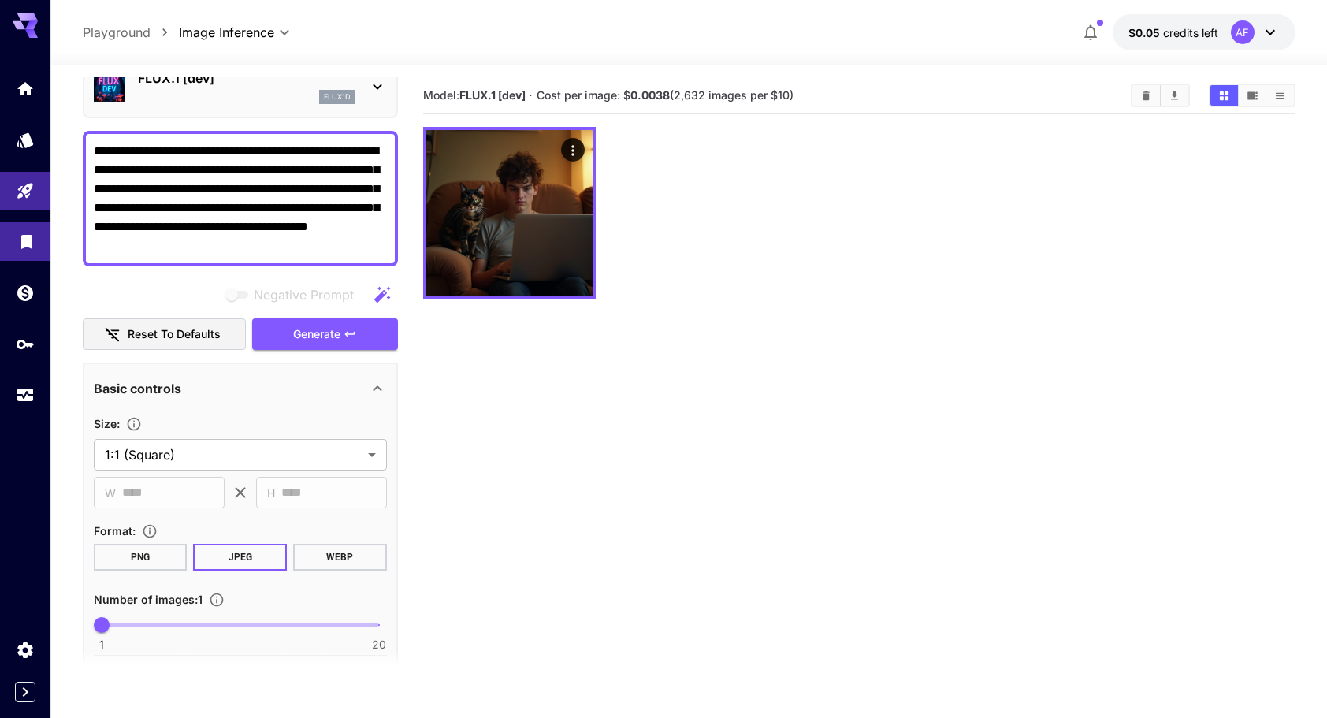
click at [37, 236] on link at bounding box center [25, 241] width 50 height 39
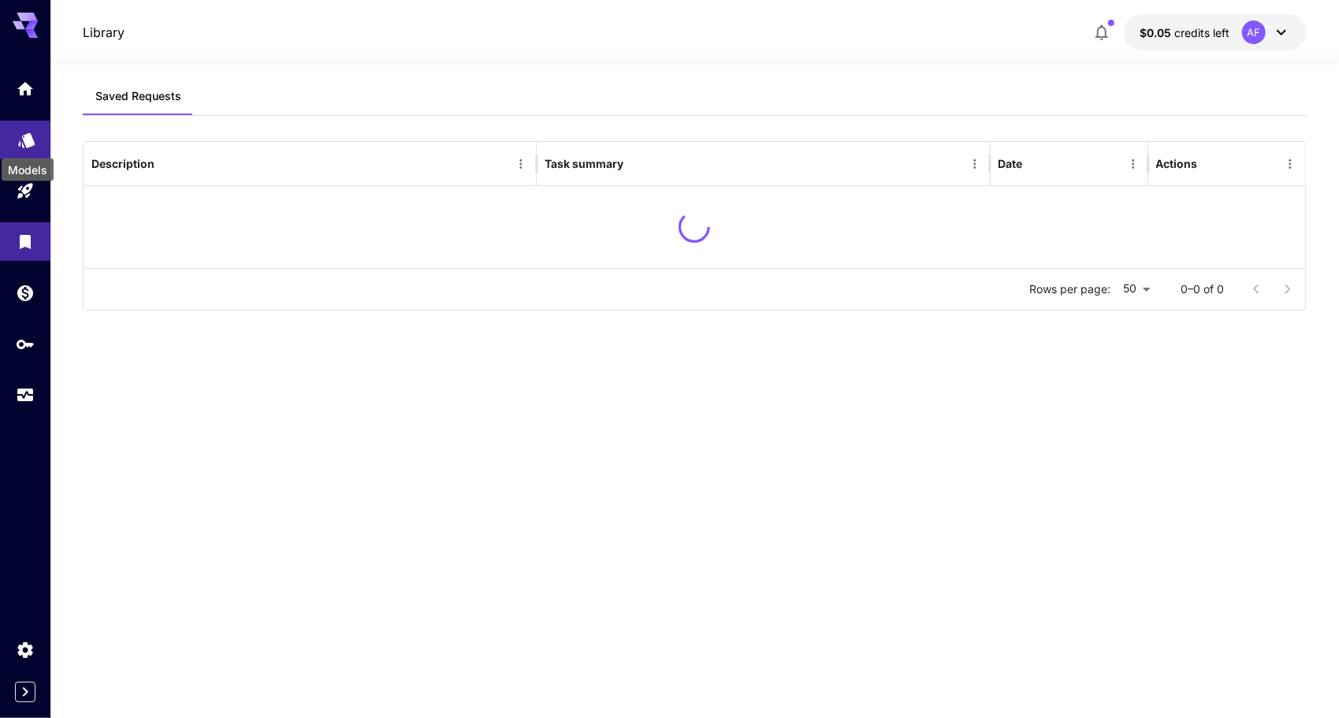
click at [35, 139] on icon "Models" at bounding box center [26, 135] width 19 height 19
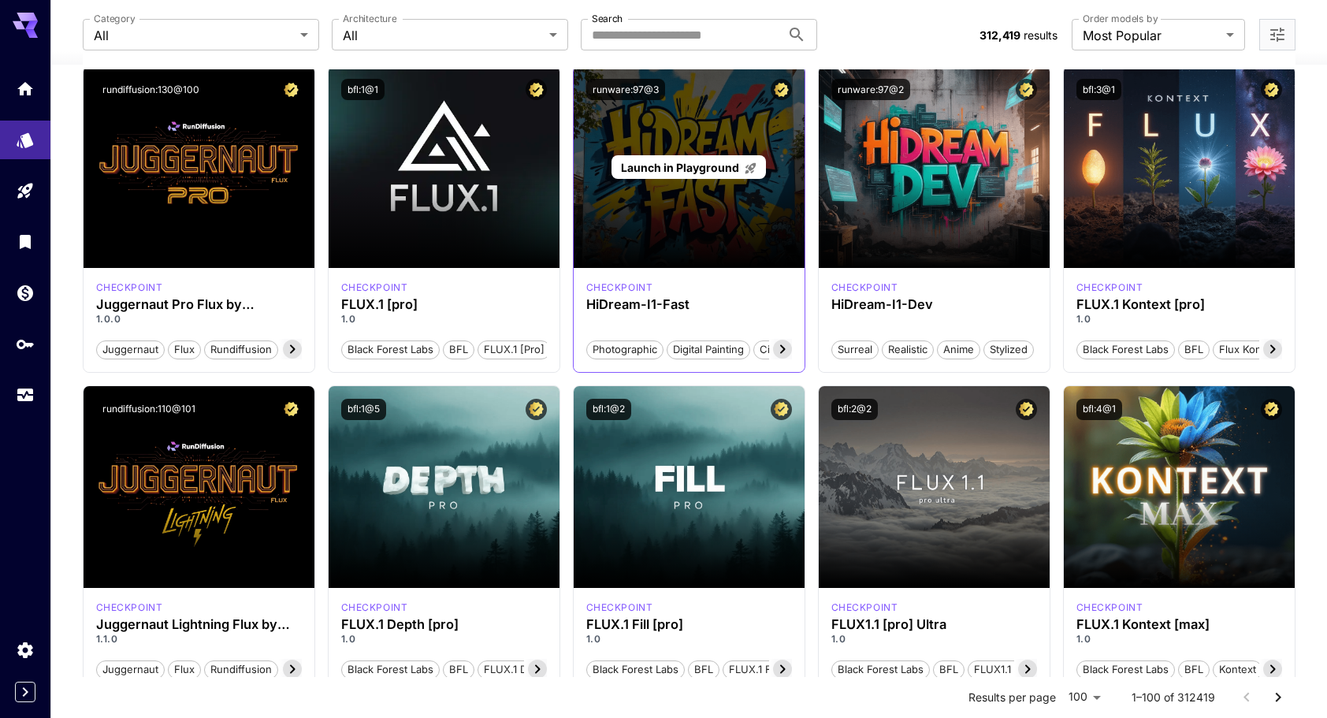
scroll to position [158, 0]
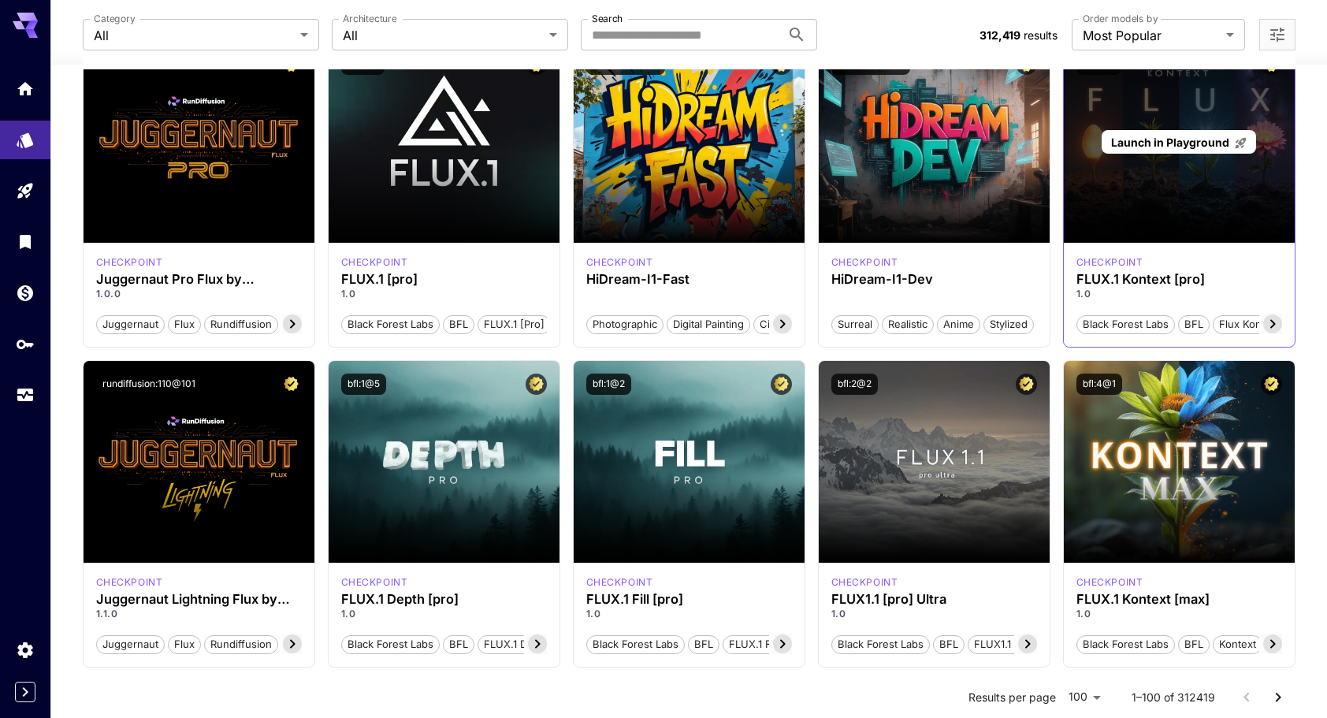
click at [1204, 182] on div "Launch in Playground" at bounding box center [1179, 142] width 231 height 202
click at [1192, 123] on div "Launch in Playground" at bounding box center [1179, 142] width 231 height 202
click at [1179, 136] on span "Launch in Playground" at bounding box center [1170, 142] width 118 height 13
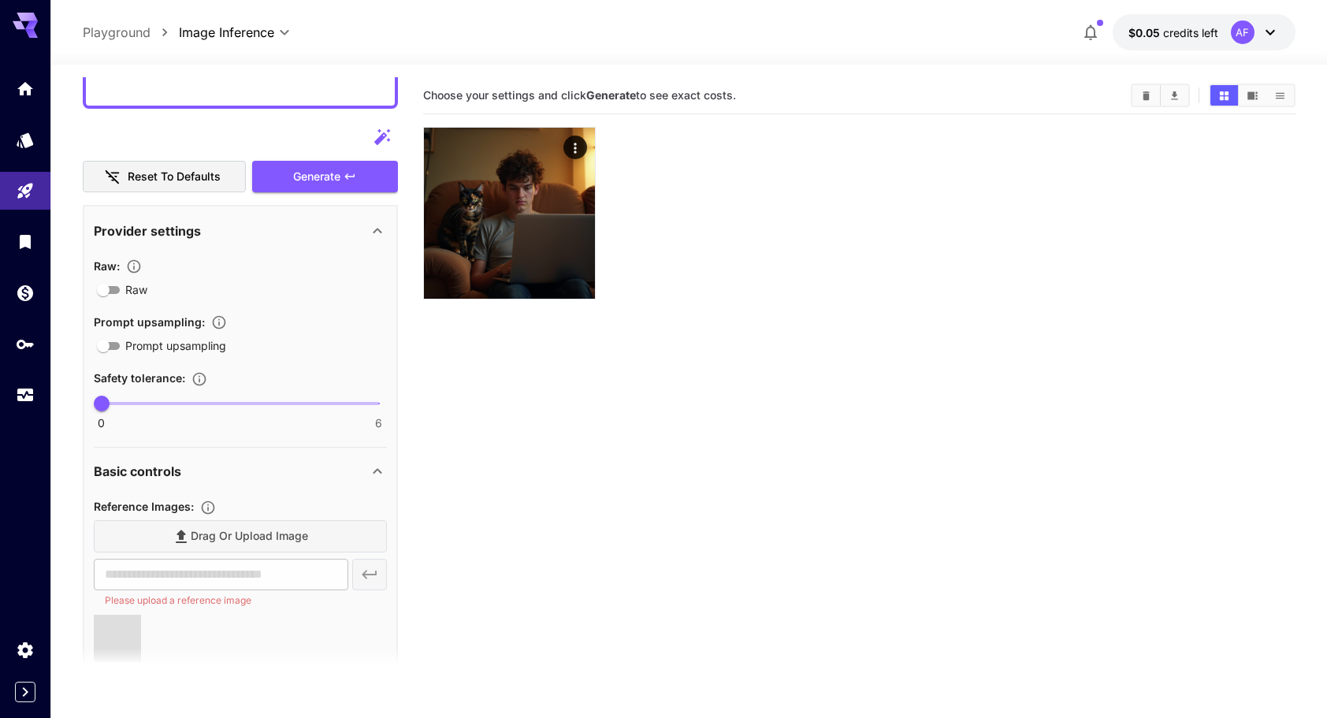
type input "**********"
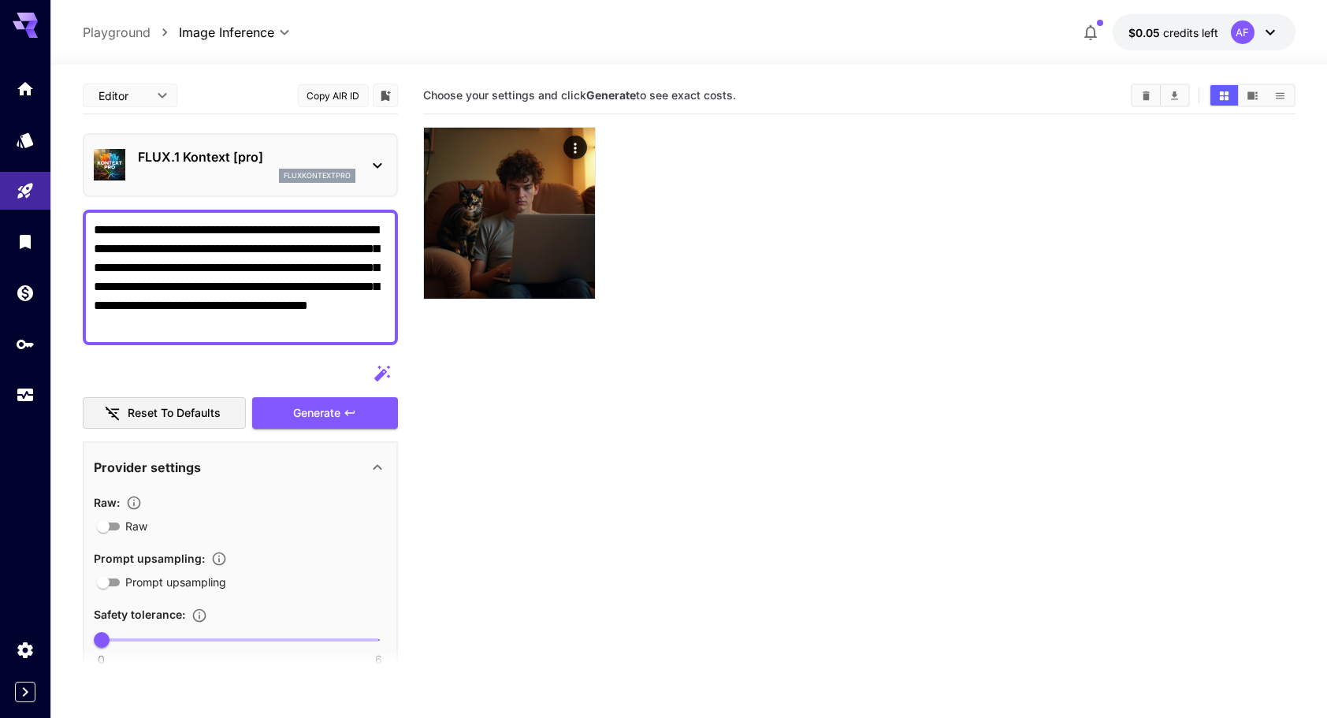
click at [306, 294] on textarea "**********" at bounding box center [240, 277] width 293 height 113
click at [240, 270] on textarea "**********" at bounding box center [240, 277] width 293 height 113
paste textarea
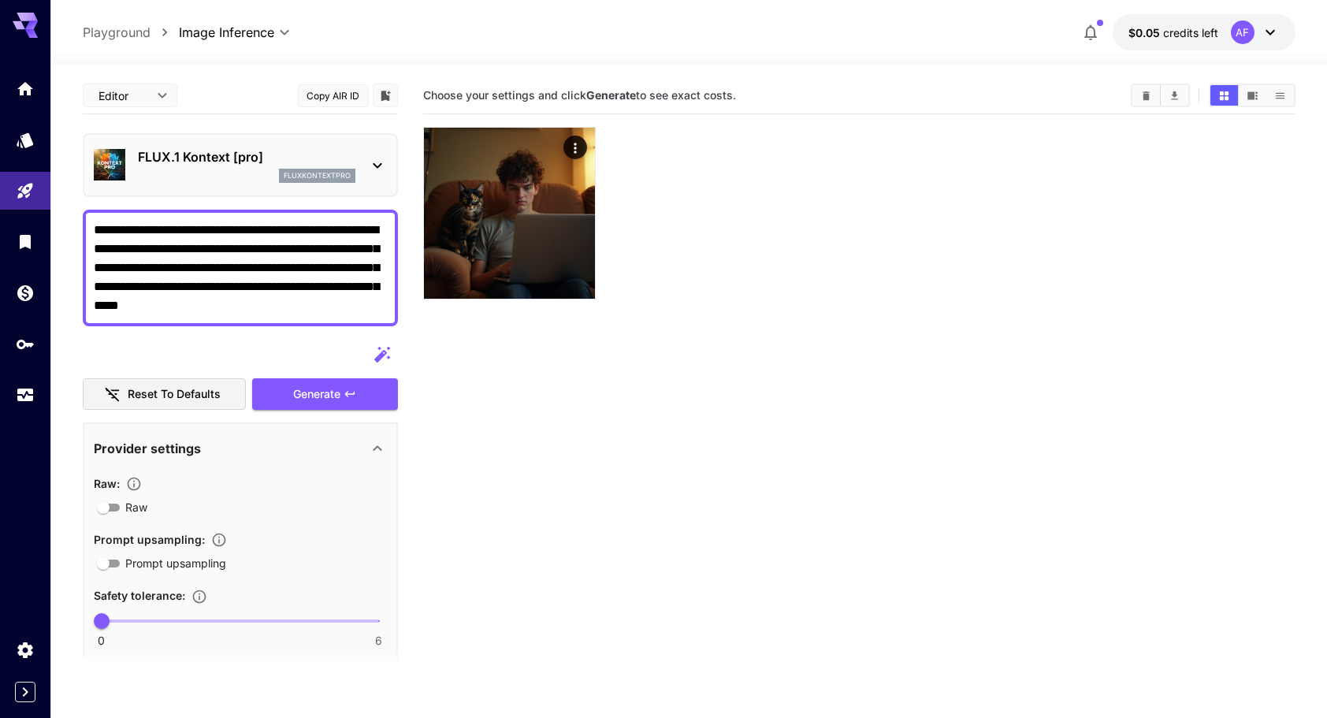
type textarea "**********"
click at [652, 433] on section "Choose your settings and click Generate to see exact costs." at bounding box center [859, 436] width 872 height 718
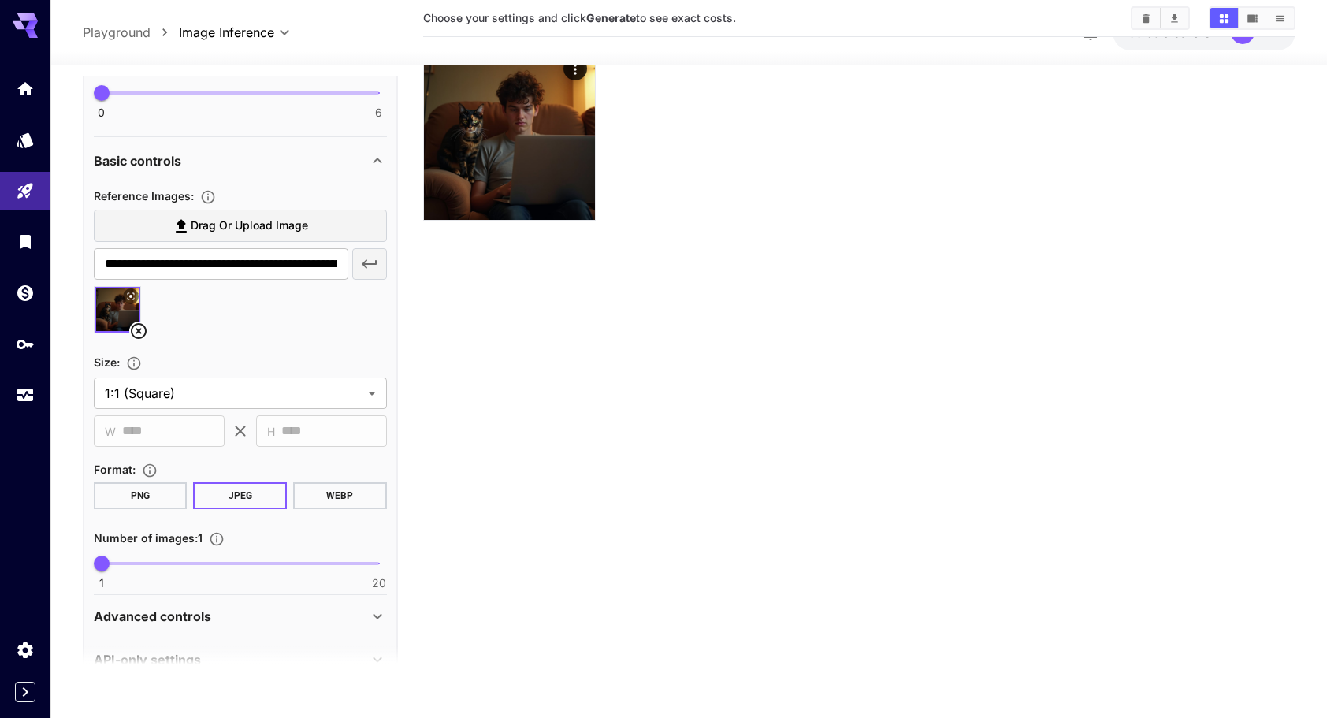
scroll to position [561, 0]
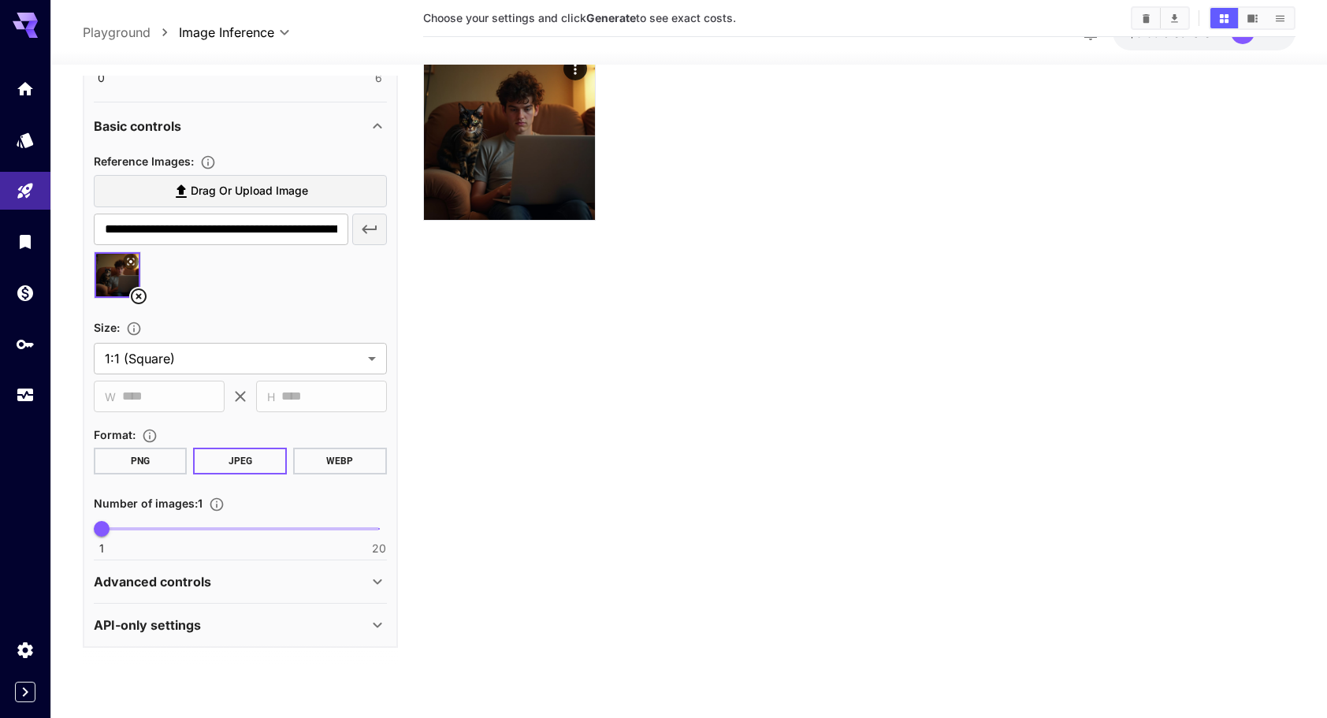
click at [164, 470] on button "PNG" at bounding box center [141, 461] width 94 height 27
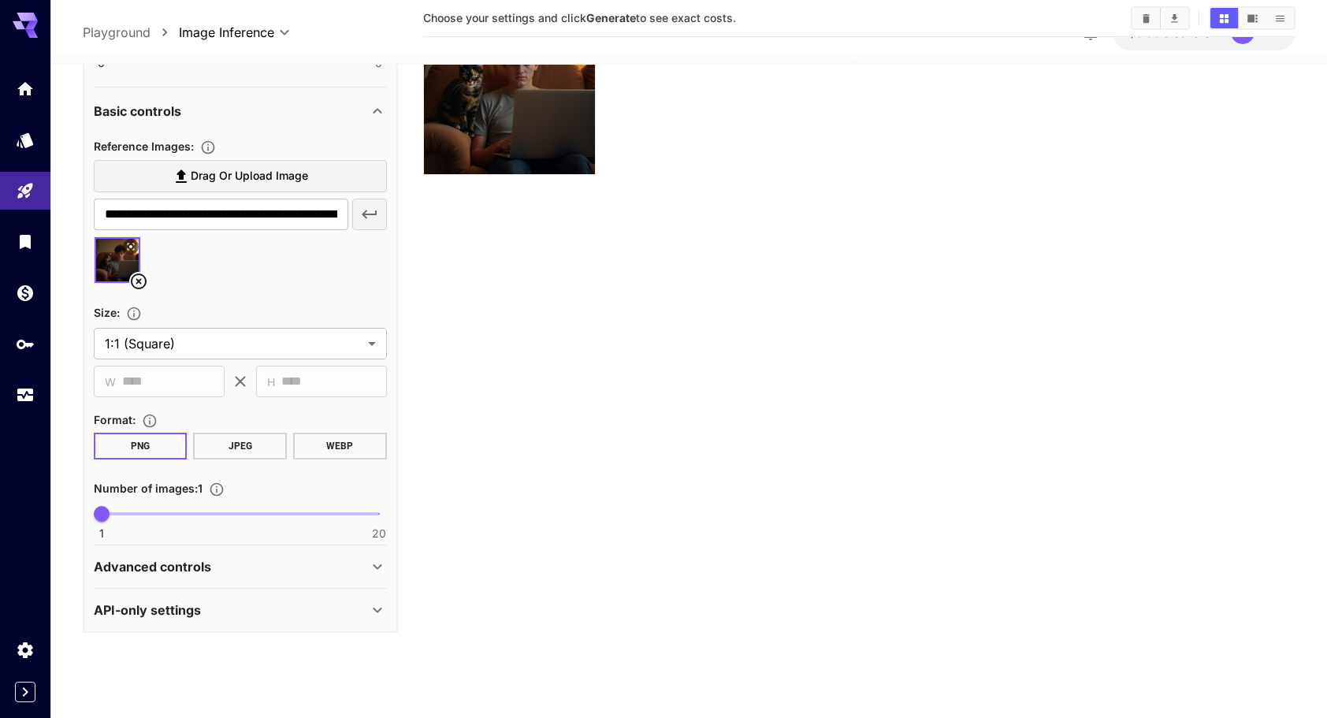
type input "*"
click at [132, 514] on span "1 20 1" at bounding box center [240, 514] width 277 height 24
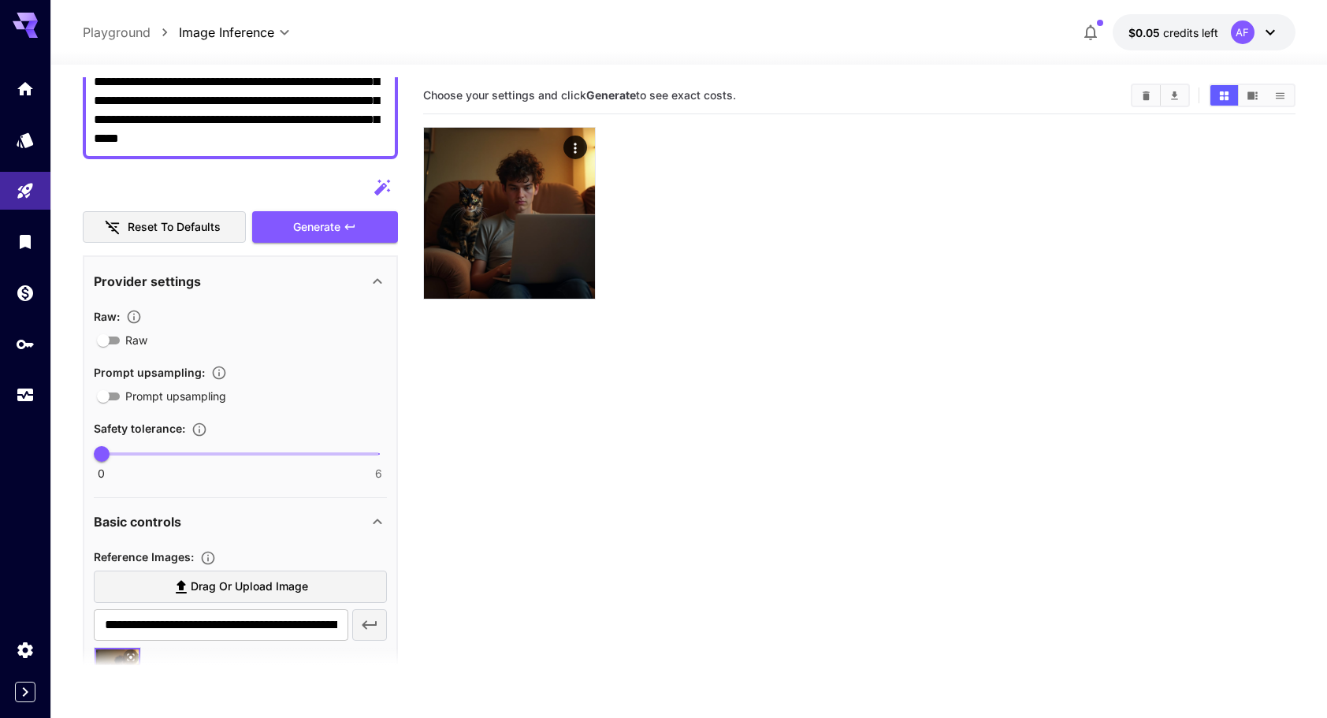
scroll to position [88, 0]
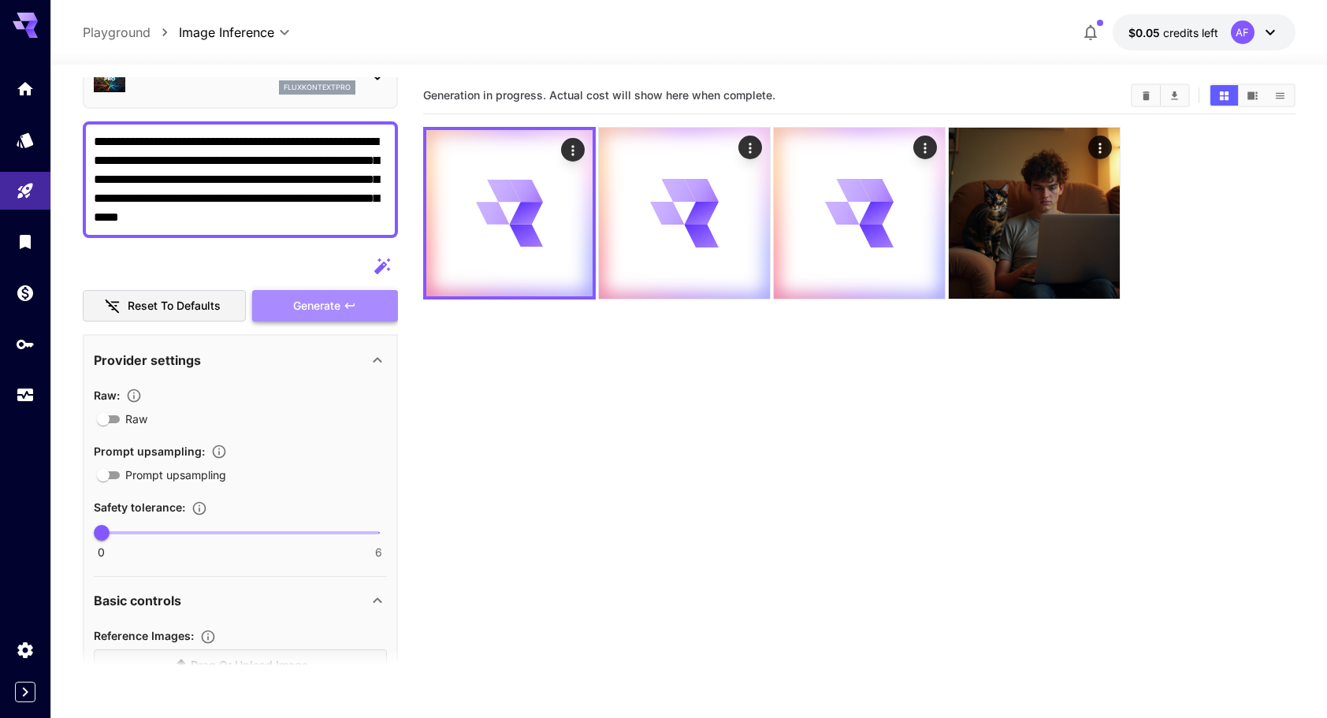
click at [310, 296] on span "Generate" at bounding box center [316, 306] width 47 height 20
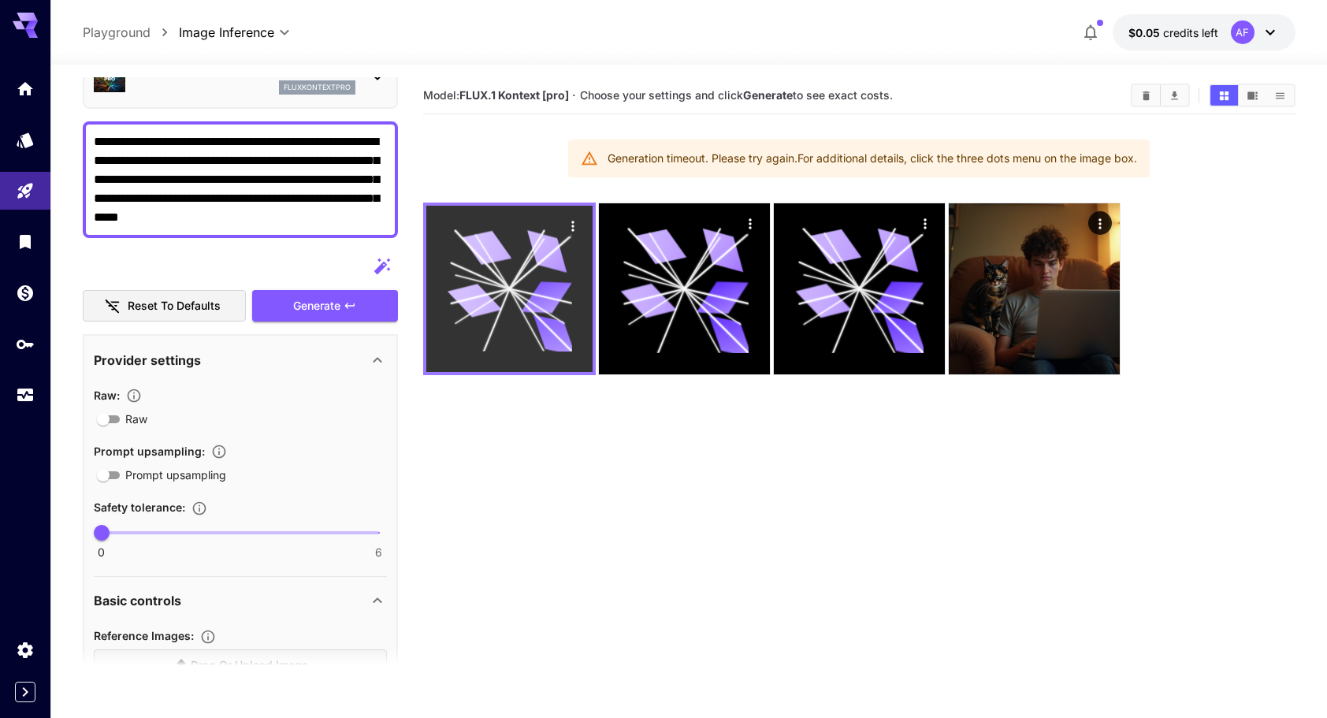
click at [547, 284] on icon at bounding box center [546, 297] width 50 height 32
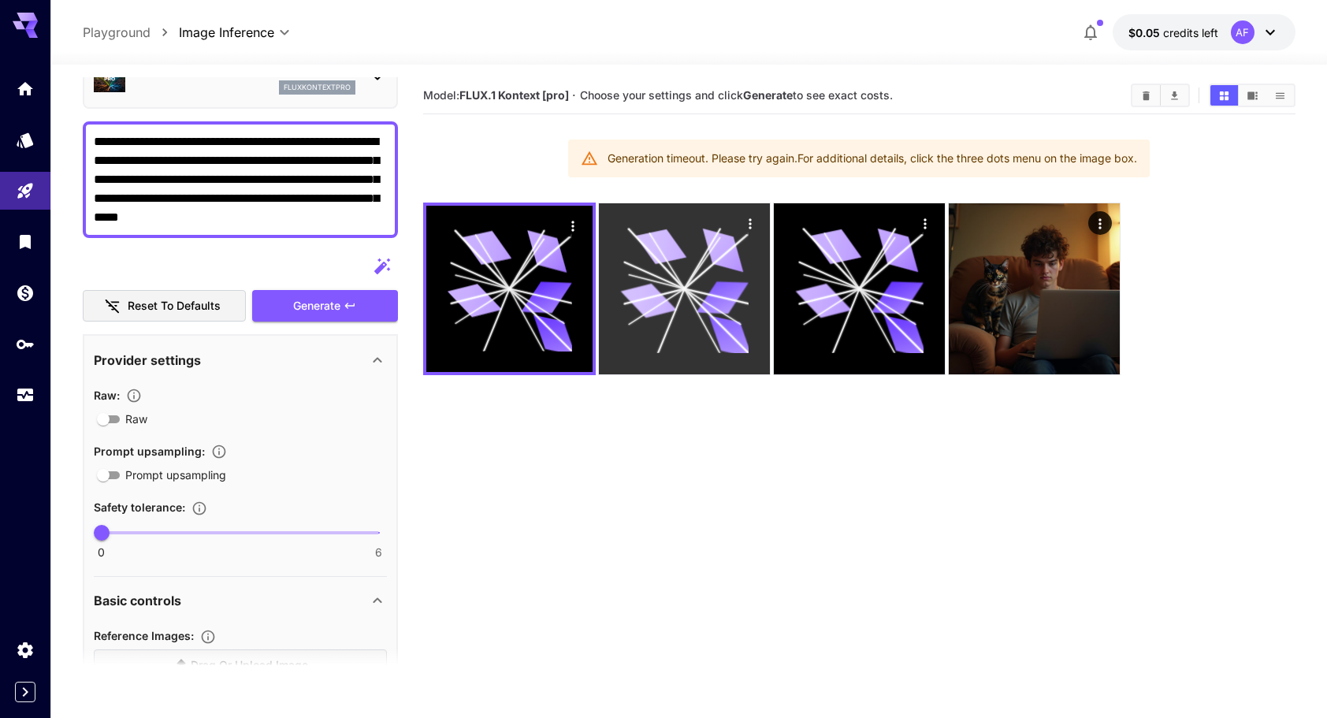
click at [637, 266] on icon at bounding box center [684, 289] width 128 height 128
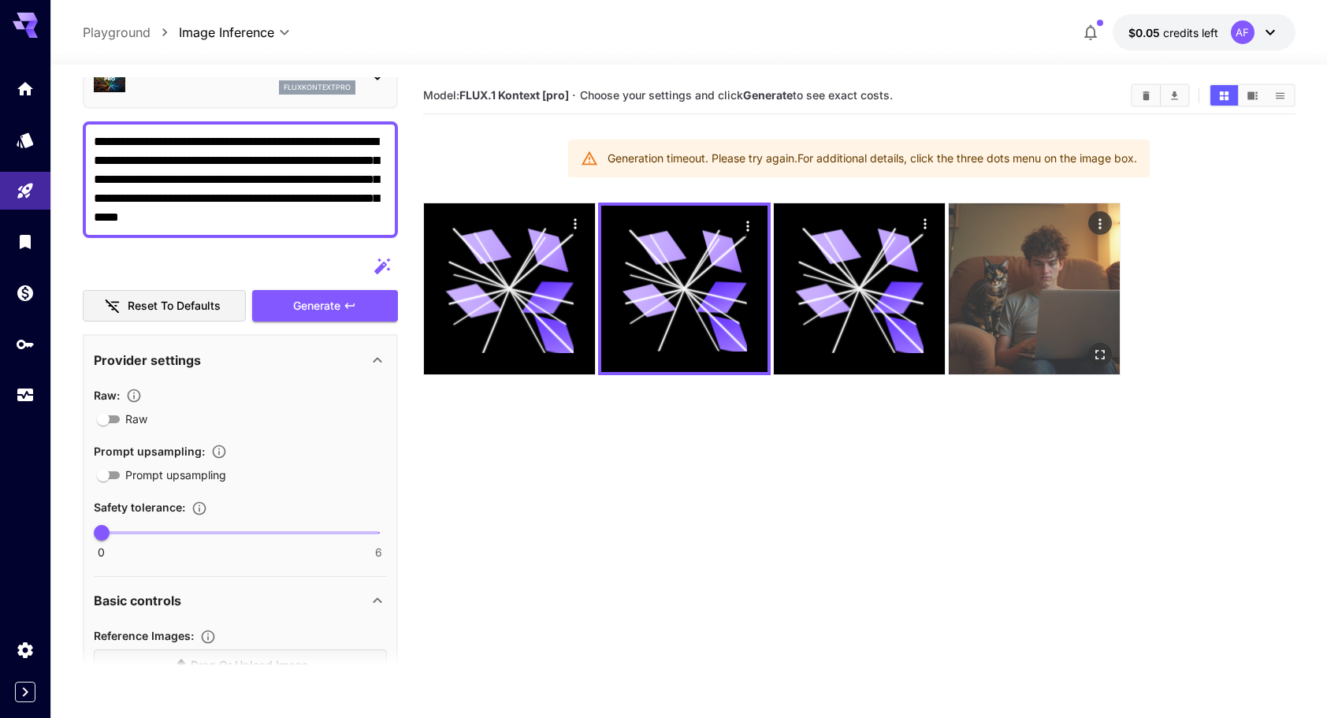
click at [1039, 262] on img at bounding box center [1034, 288] width 171 height 171
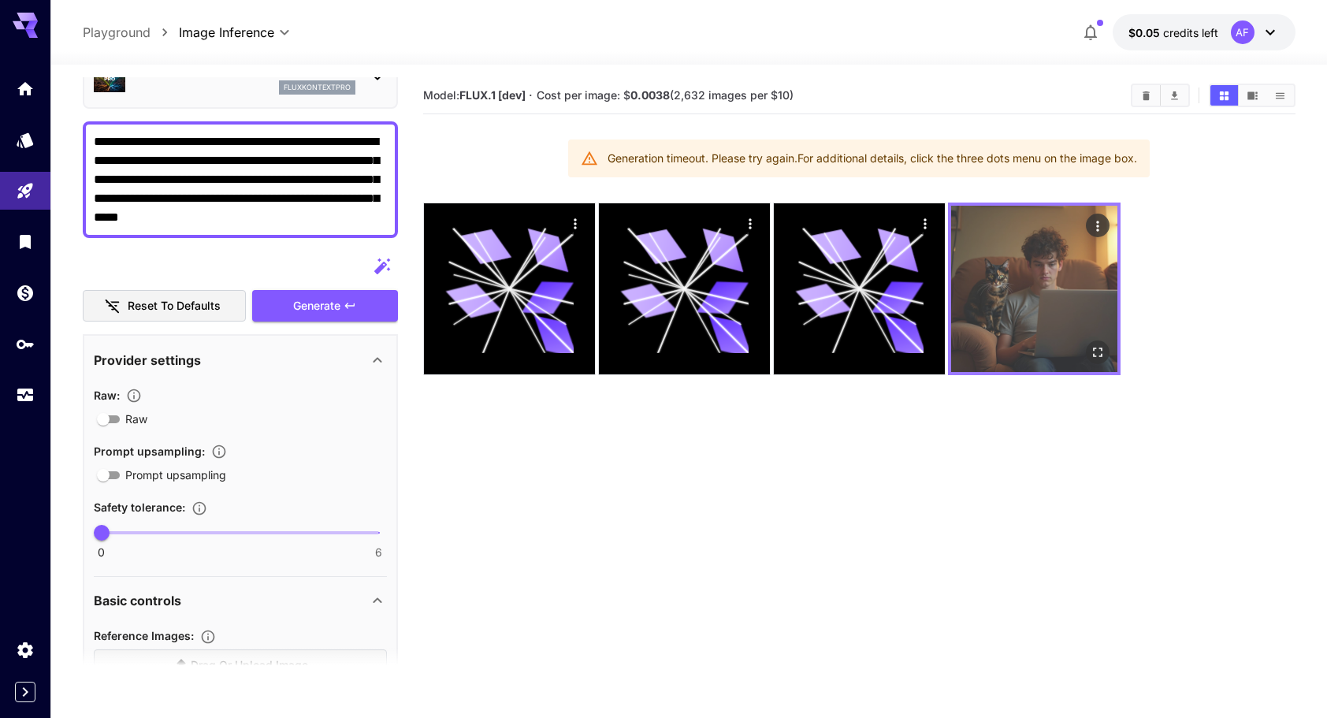
click at [1105, 224] on icon "Actions" at bounding box center [1097, 226] width 16 height 16
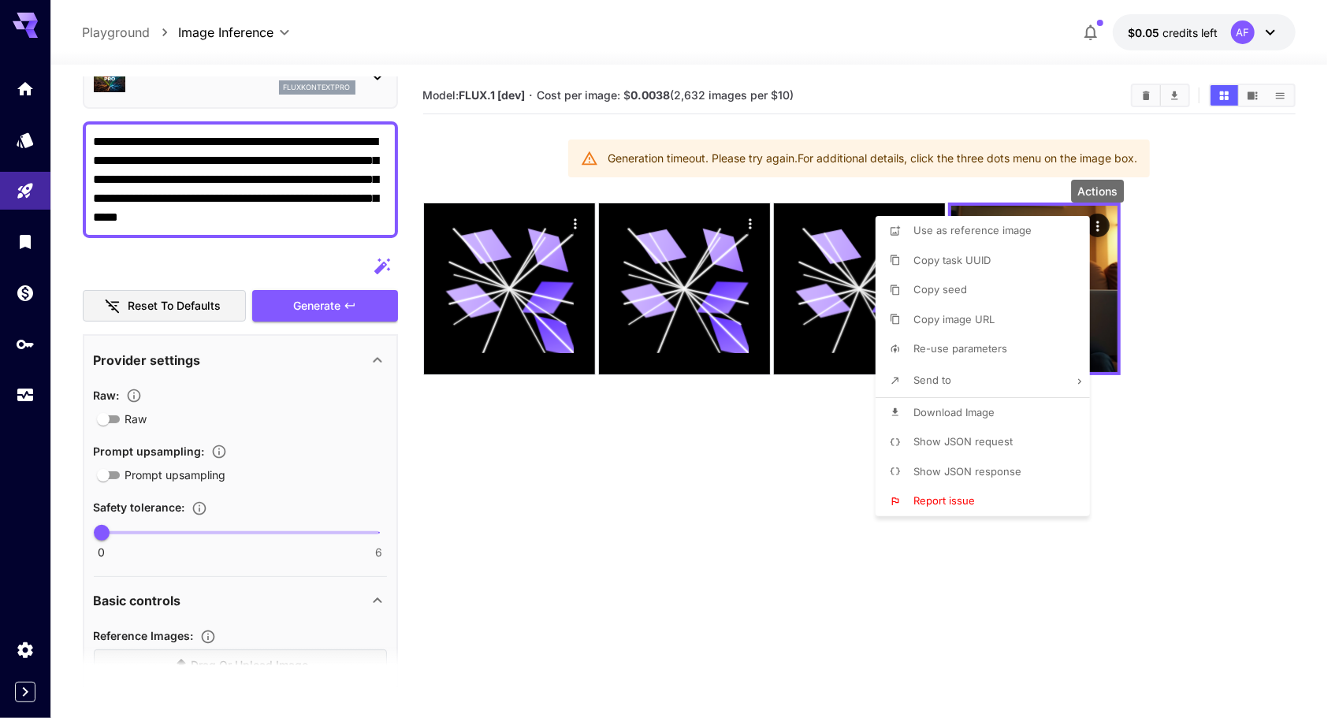
click at [1020, 418] on li "Download Image" at bounding box center [988, 413] width 224 height 30
click at [1319, 202] on div at bounding box center [669, 359] width 1339 height 718
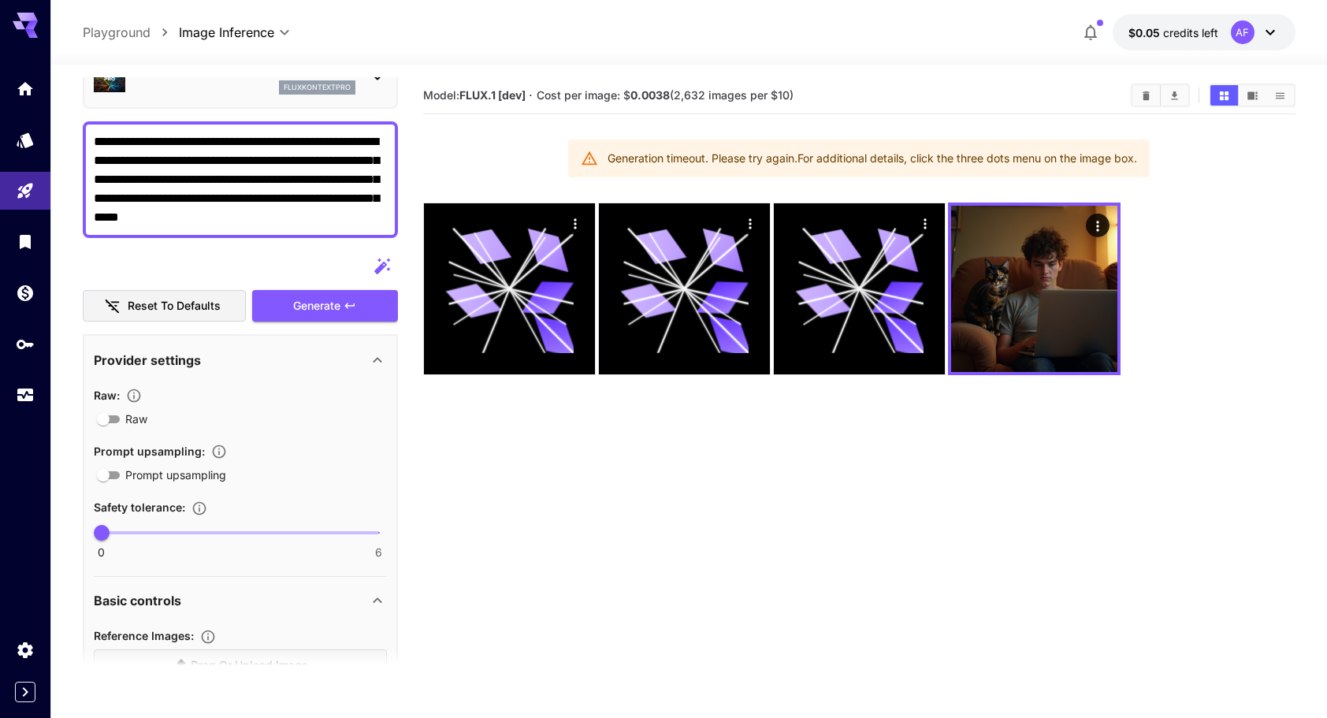
click at [303, 205] on textarea "**********" at bounding box center [240, 179] width 293 height 95
